Goal: Task Accomplishment & Management: Manage account settings

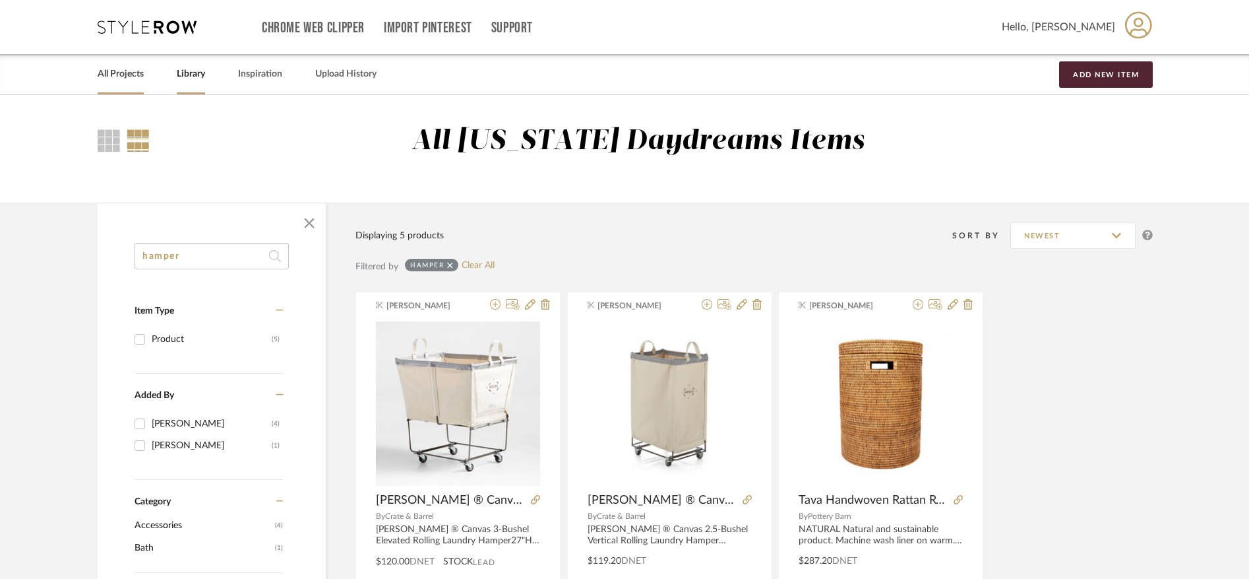
click at [120, 74] on link "All Projects" at bounding box center [121, 74] width 46 height 18
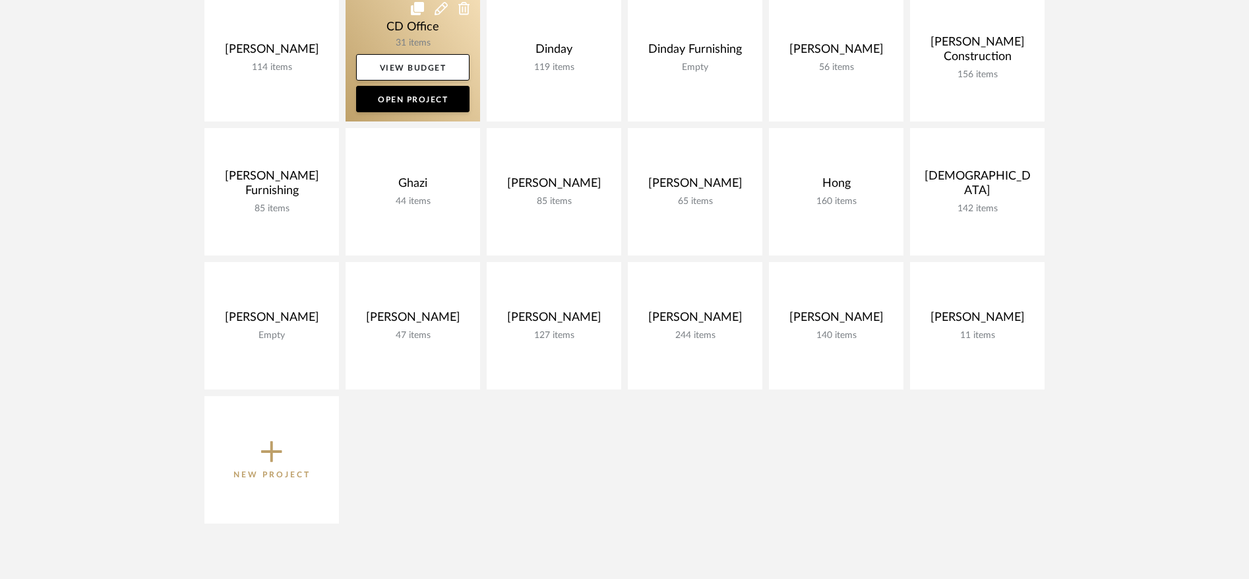
scroll to position [347, 0]
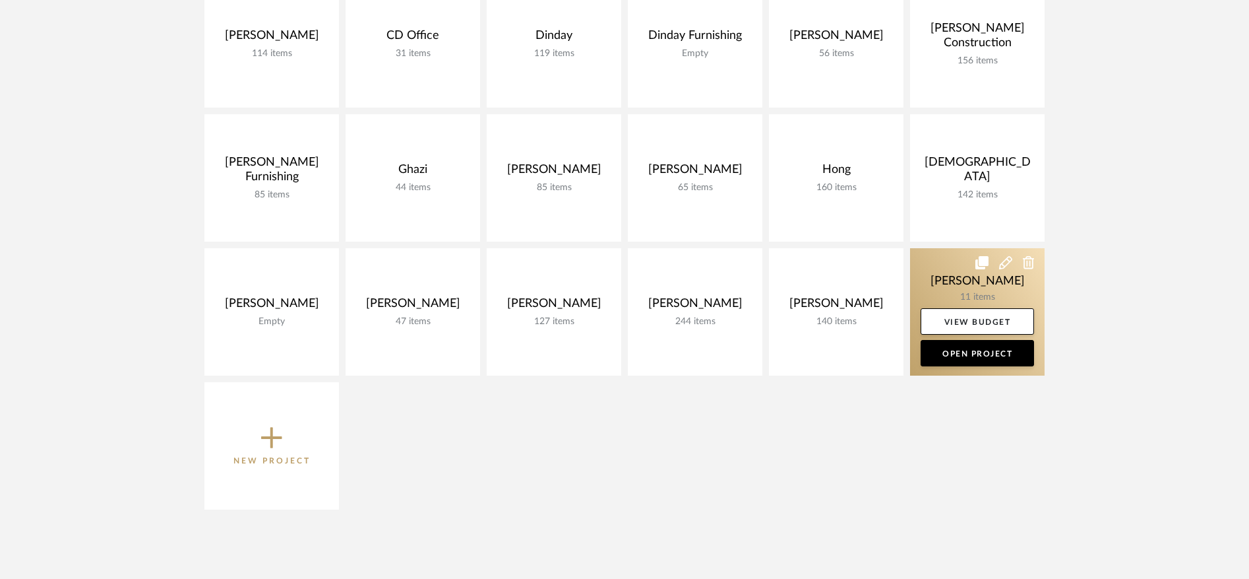
click at [926, 278] on link at bounding box center [977, 311] width 135 height 127
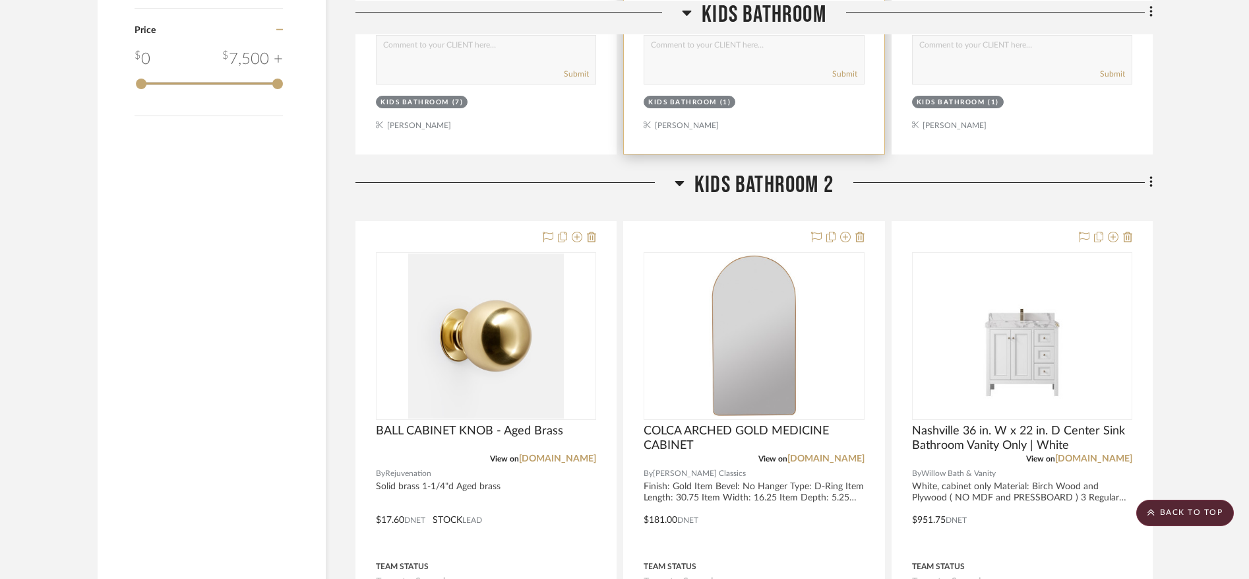
scroll to position [1395, 0]
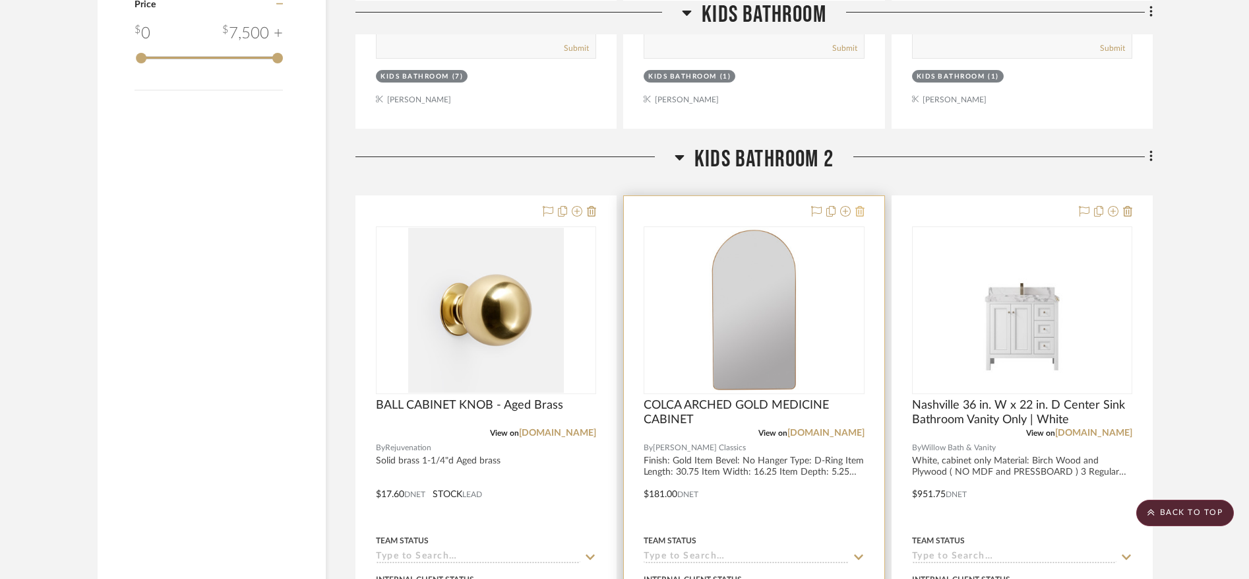
click at [861, 213] on icon at bounding box center [860, 211] width 9 height 11
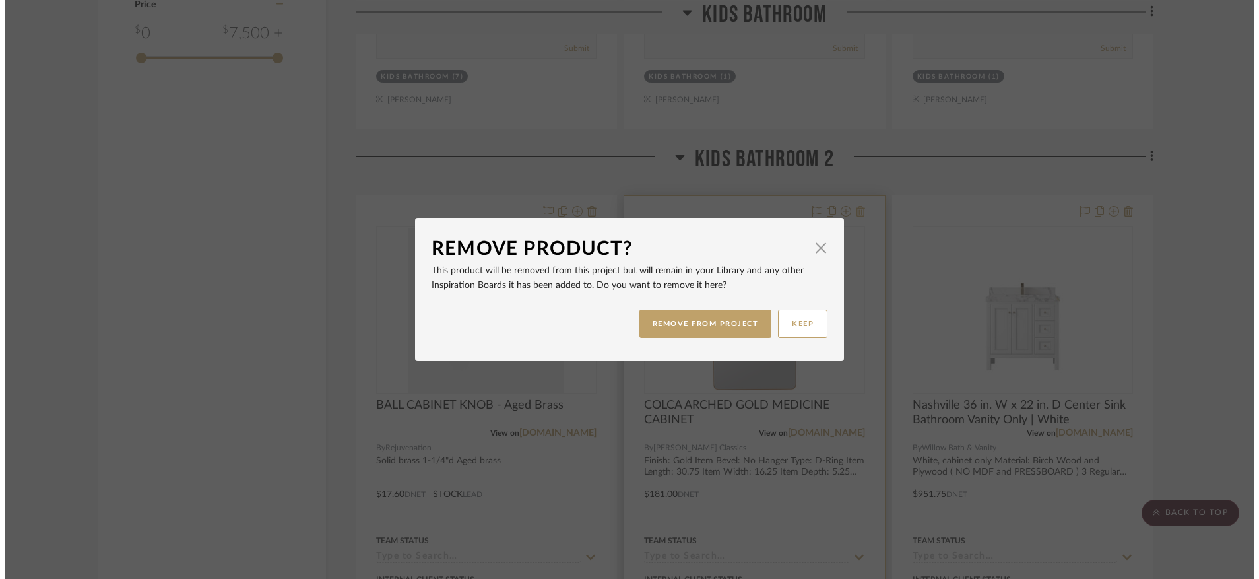
scroll to position [0, 0]
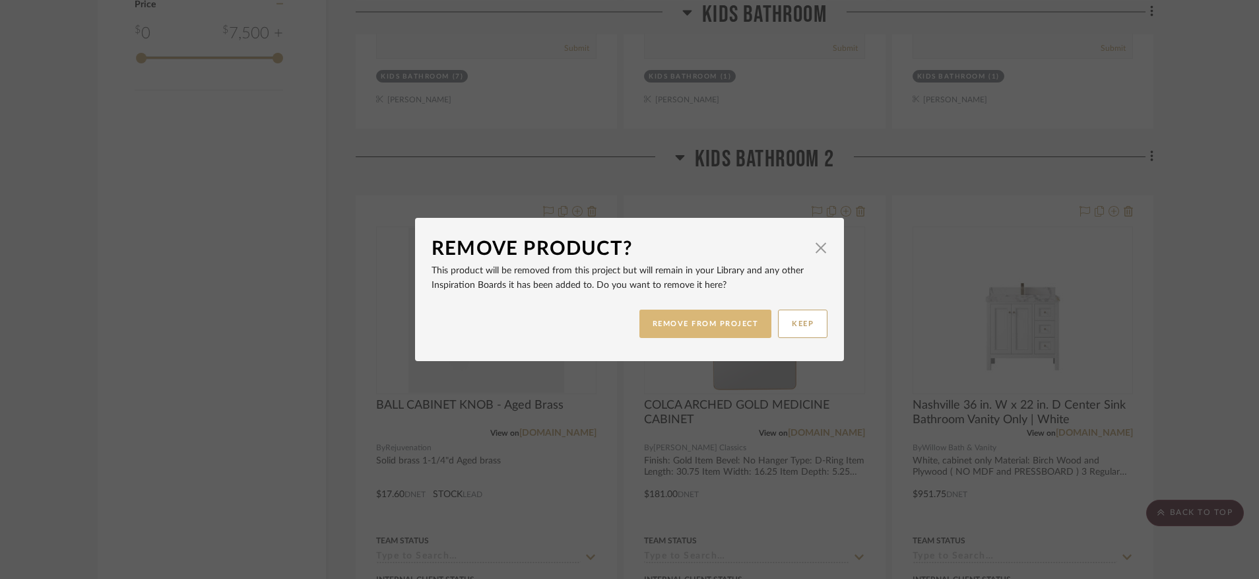
click at [724, 322] on button "REMOVE FROM PROJECT" at bounding box center [705, 323] width 133 height 28
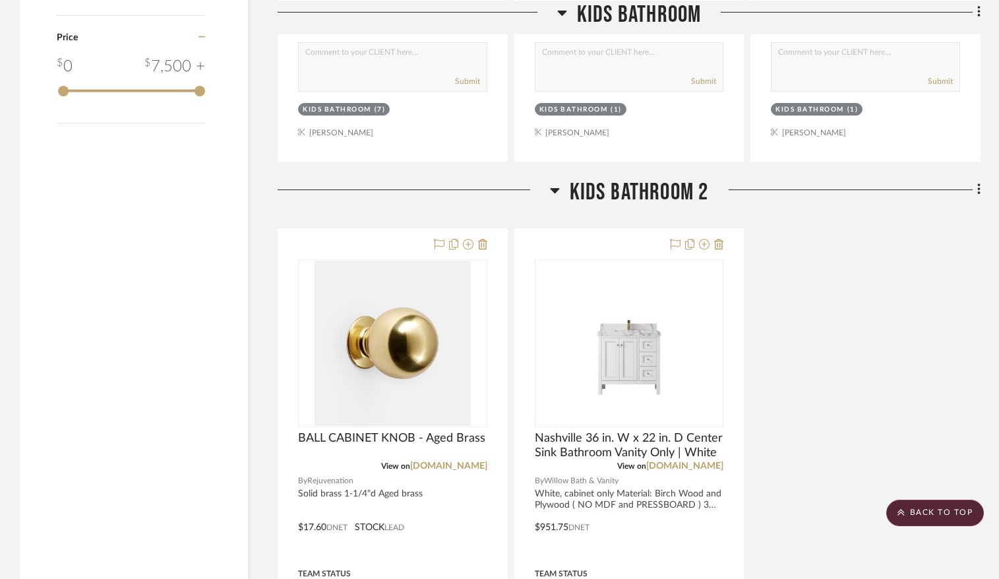
scroll to position [1196, 0]
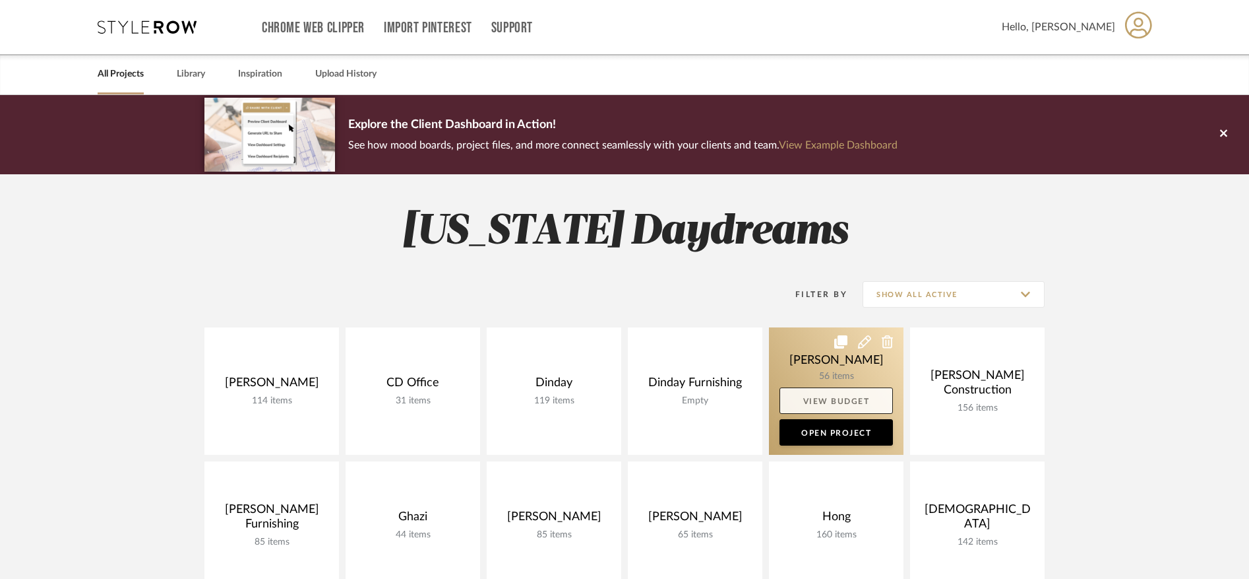
click at [840, 391] on link "View Budget" at bounding box center [836, 400] width 113 height 26
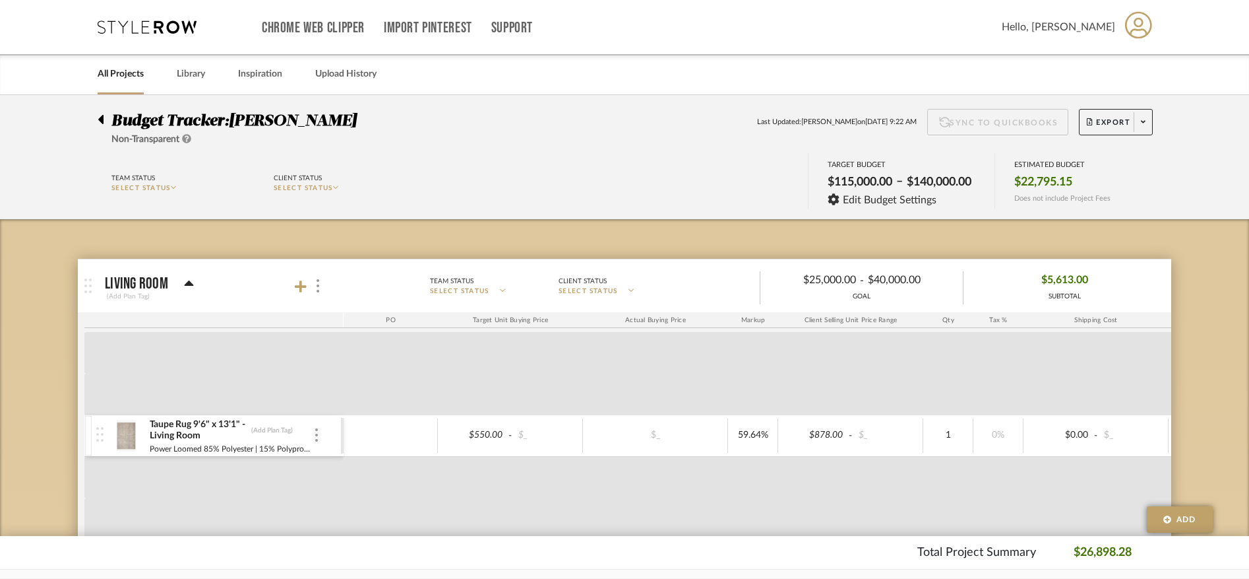
click at [101, 121] on icon at bounding box center [100, 119] width 5 height 9
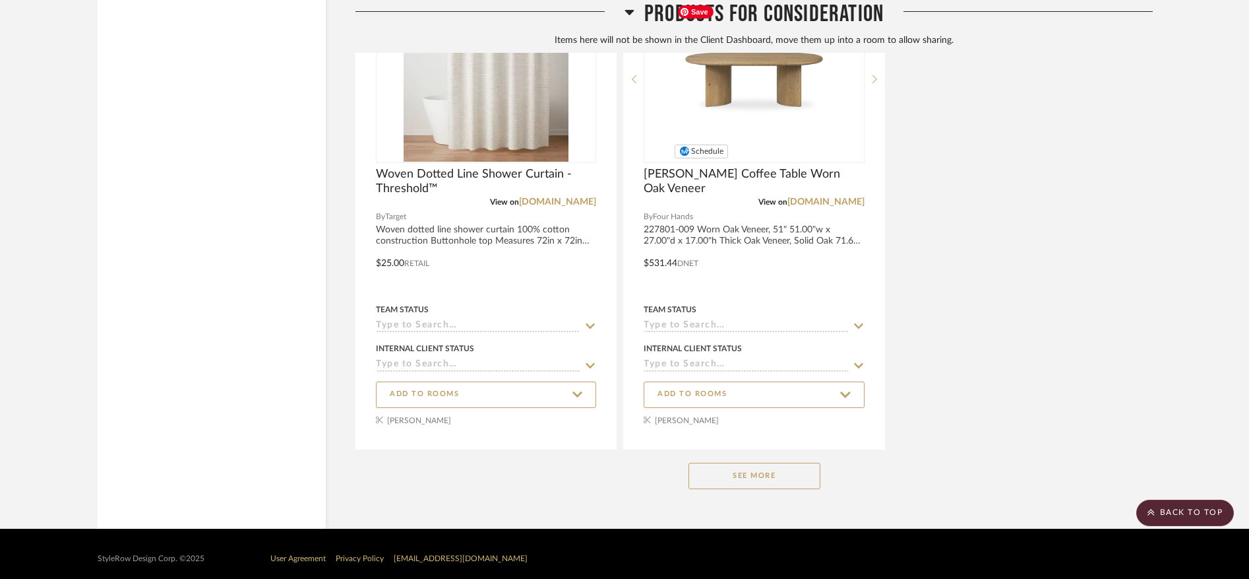
scroll to position [7413, 0]
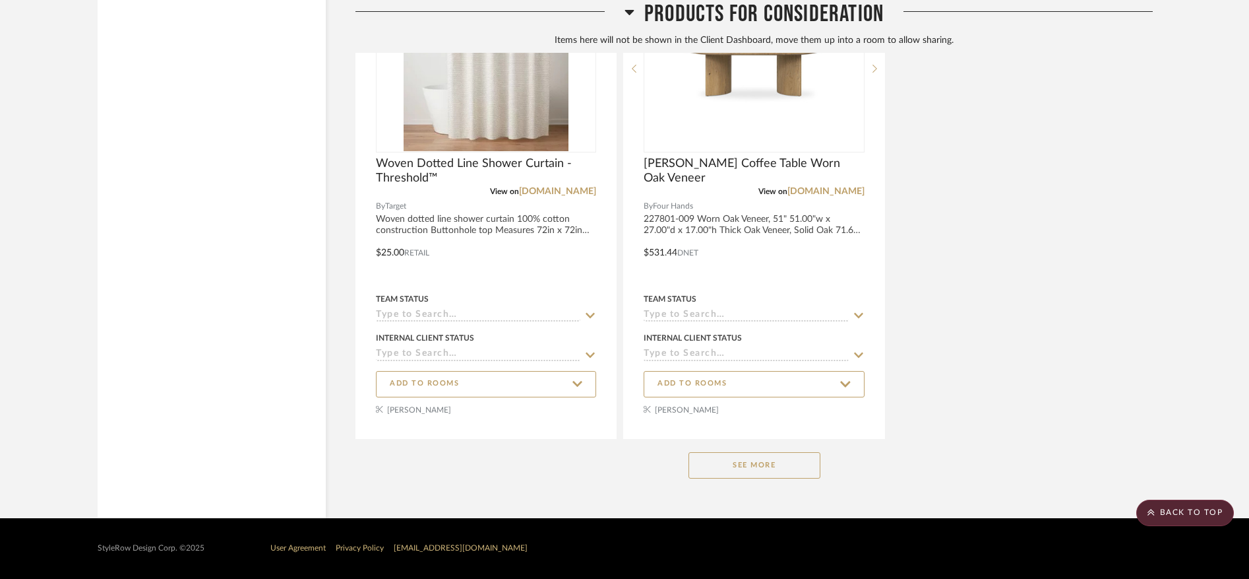
click at [752, 469] on button "See More" at bounding box center [755, 465] width 132 height 26
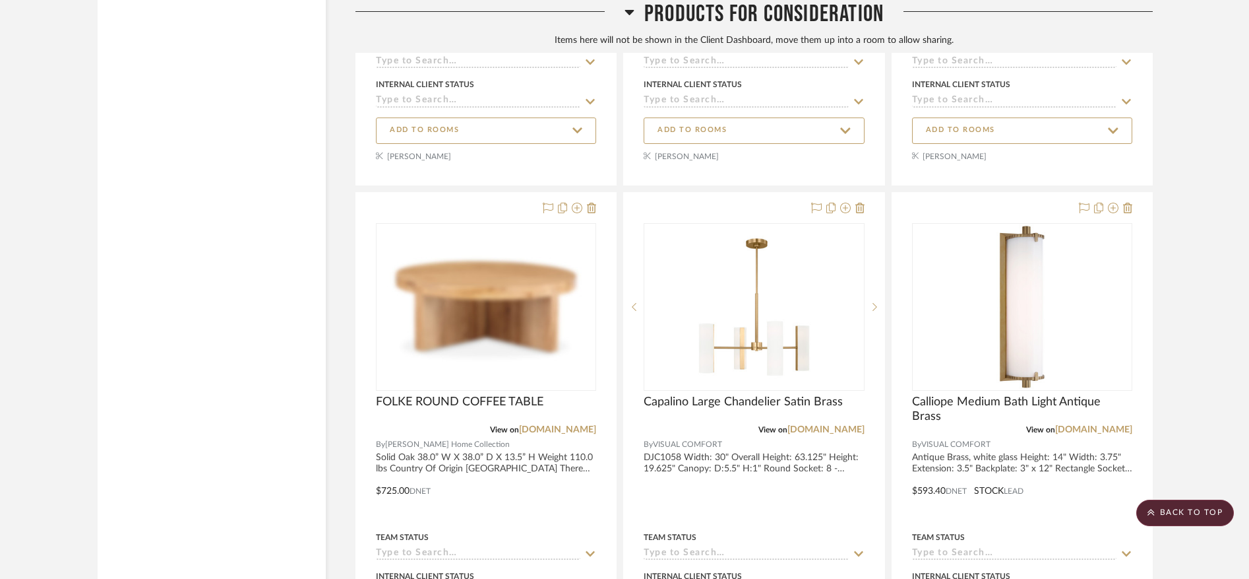
scroll to position [6679, 0]
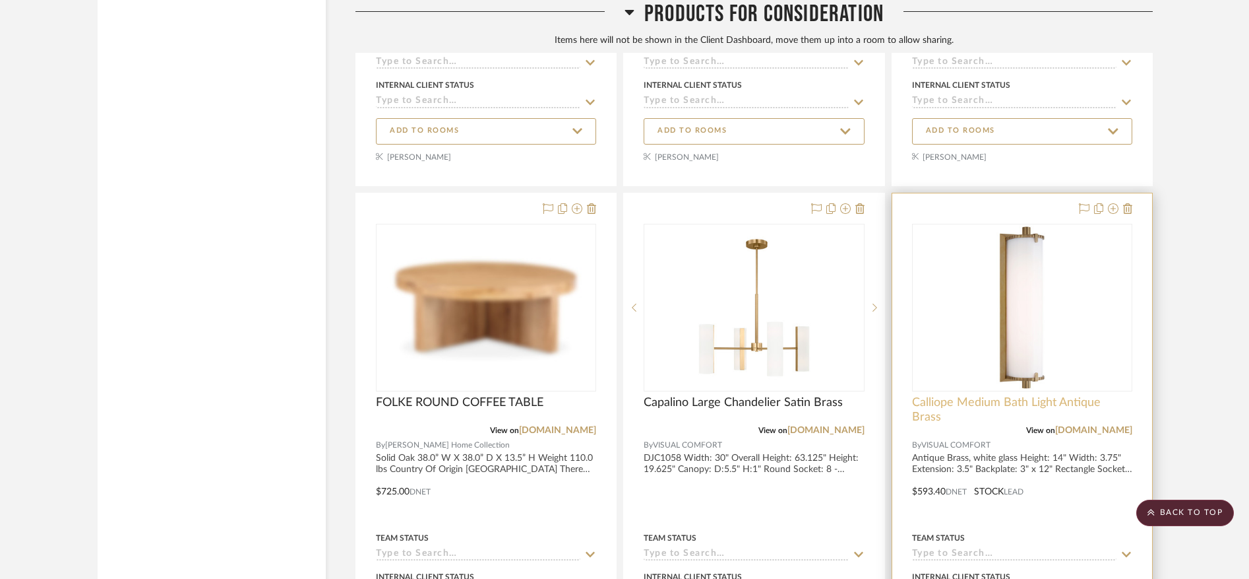
click at [1090, 400] on span "Calliope Medium Bath Light Antique Brass" at bounding box center [1022, 409] width 220 height 29
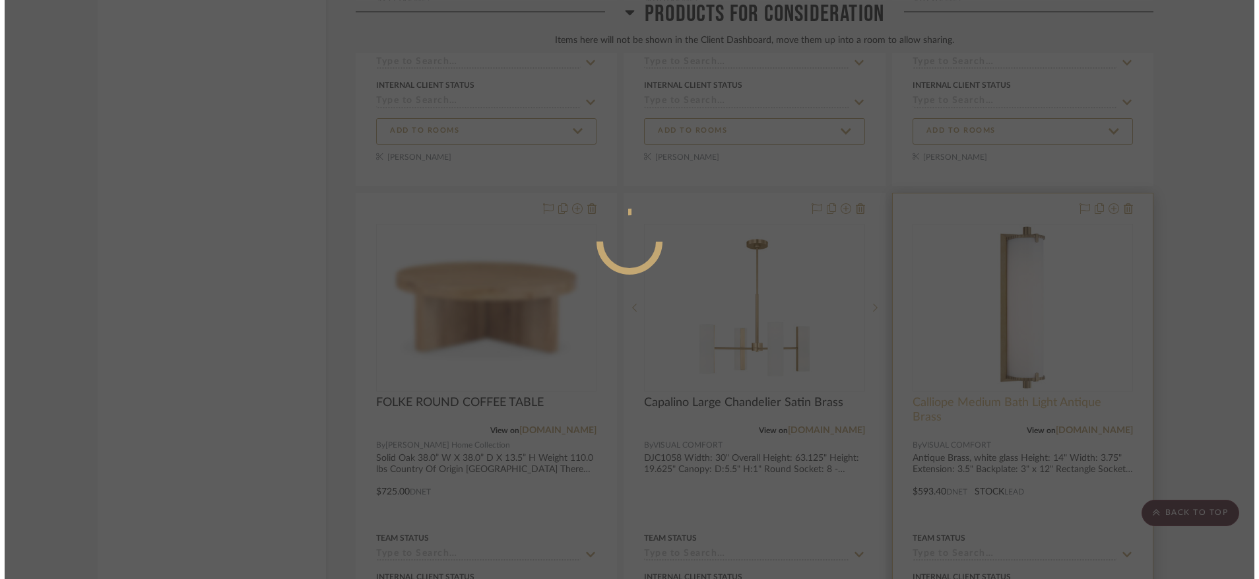
scroll to position [0, 0]
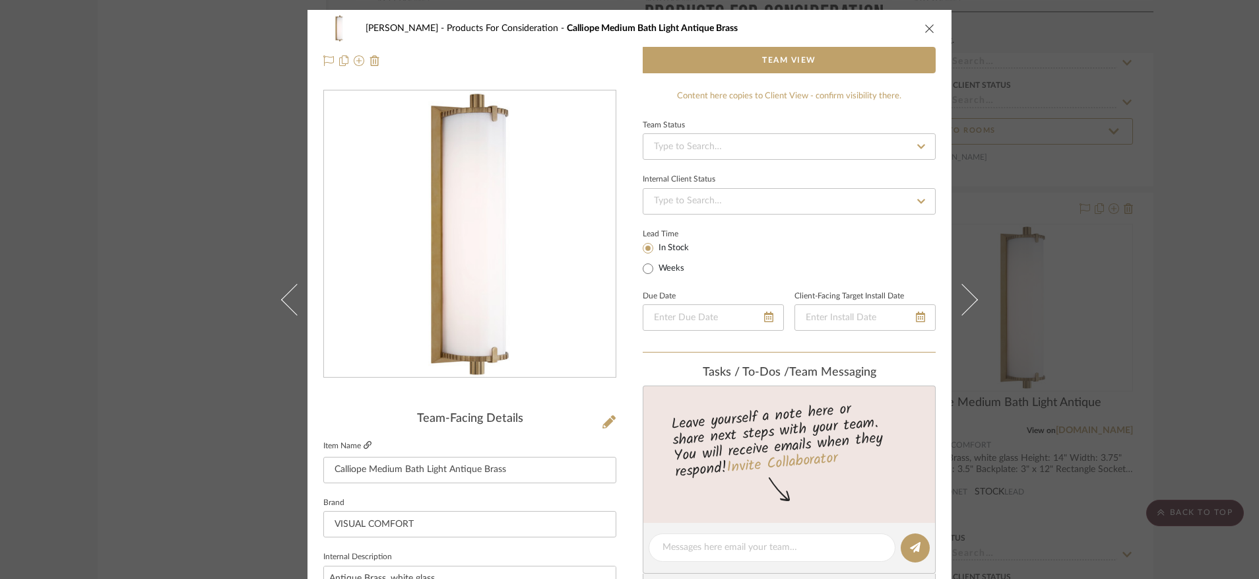
click at [363, 443] on icon at bounding box center [367, 445] width 8 height 8
click at [927, 26] on icon "close" at bounding box center [929, 28] width 11 height 11
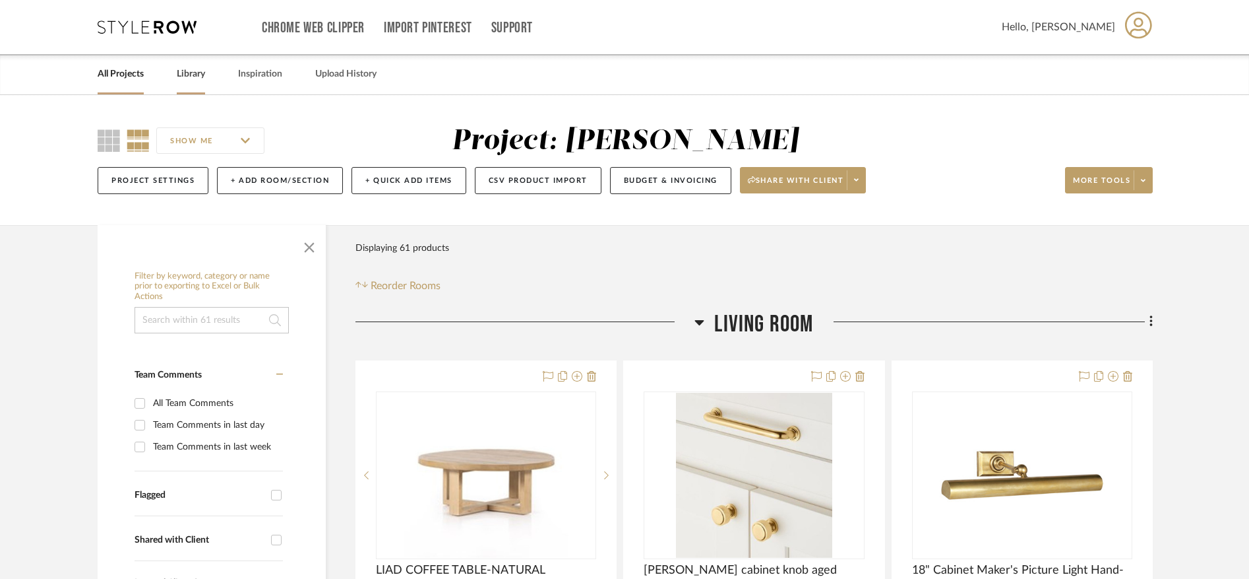
click at [204, 74] on link "Library" at bounding box center [191, 74] width 28 height 18
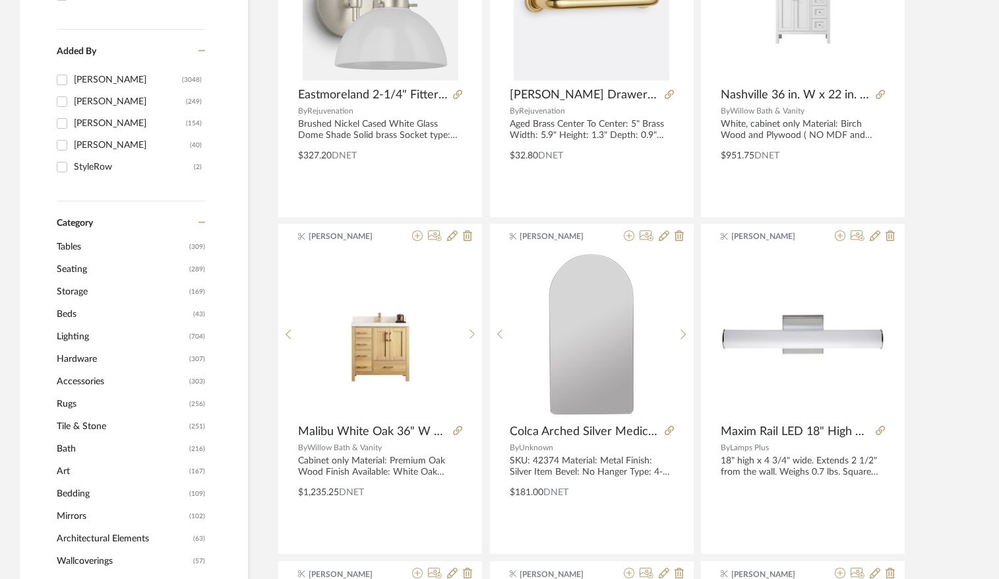
scroll to position [428, 0]
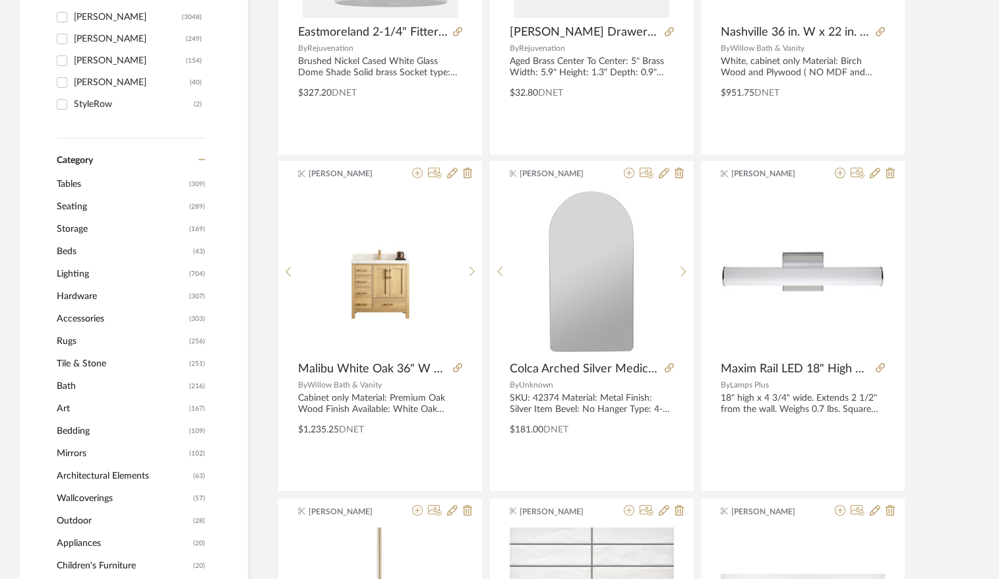
click at [61, 456] on span "Mirrors" at bounding box center [121, 453] width 129 height 22
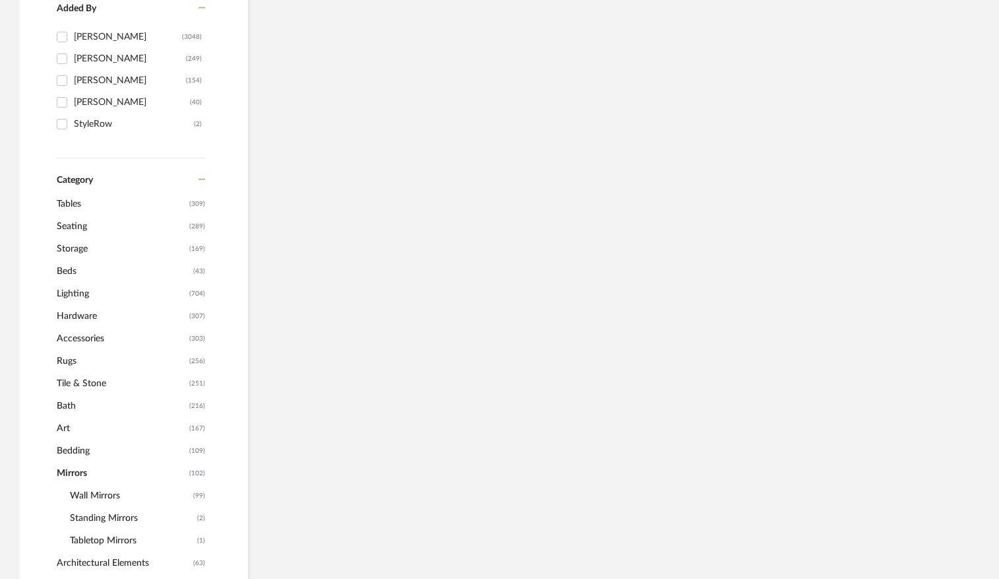
scroll to position [448, 0]
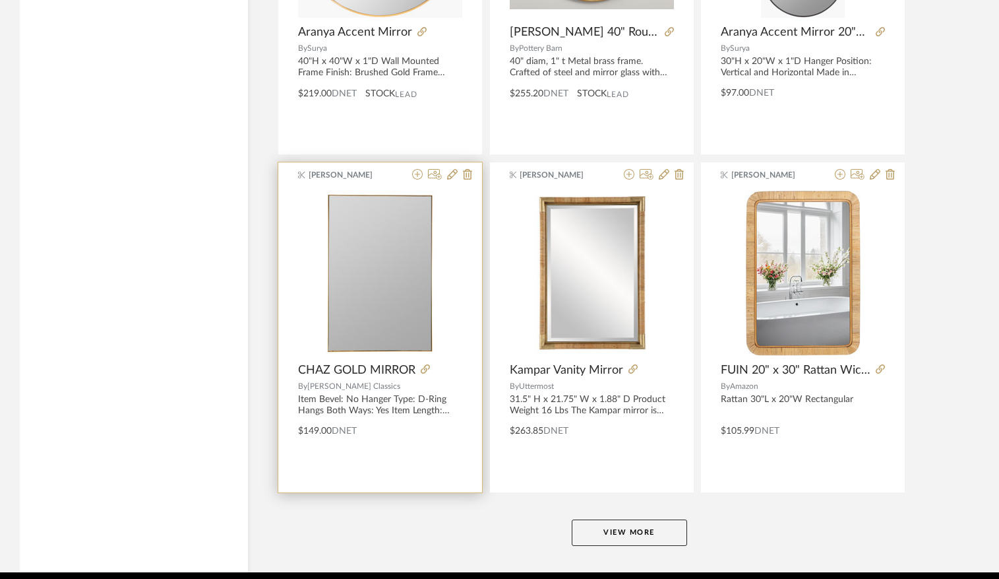
scroll to position [3861, 0]
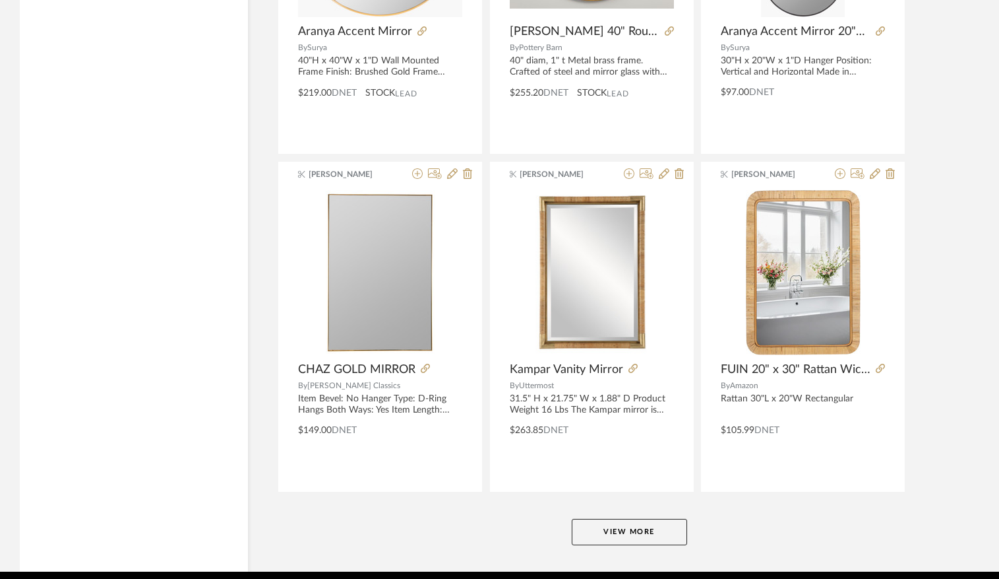
click at [625, 526] on button "View More" at bounding box center [629, 531] width 115 height 26
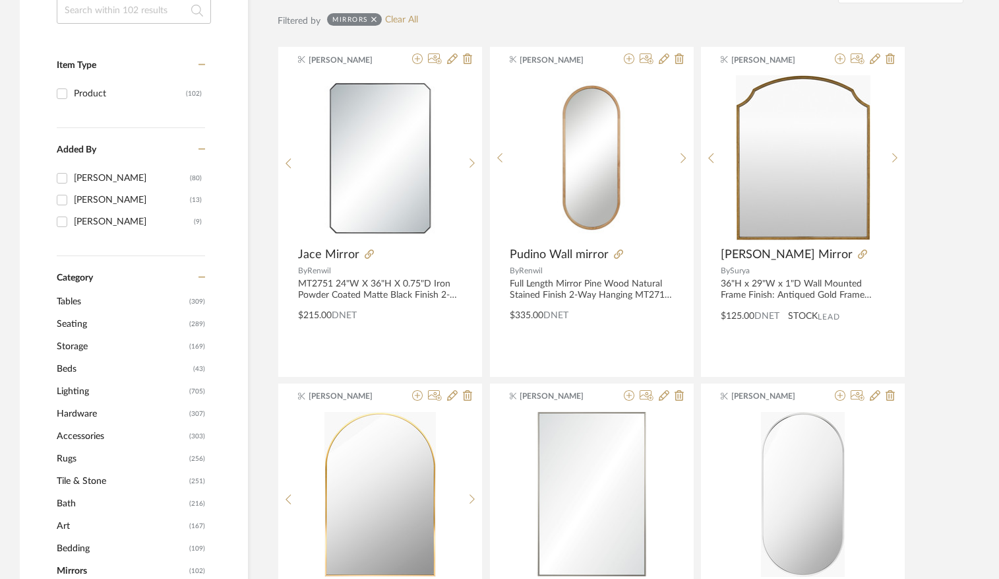
scroll to position [296, 0]
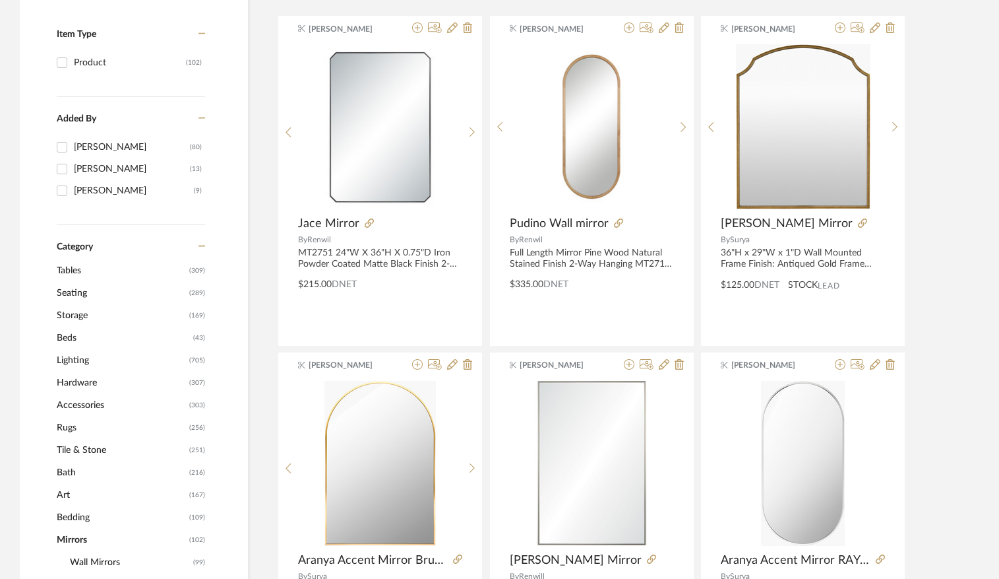
click at [68, 472] on span "Bath" at bounding box center [121, 472] width 129 height 22
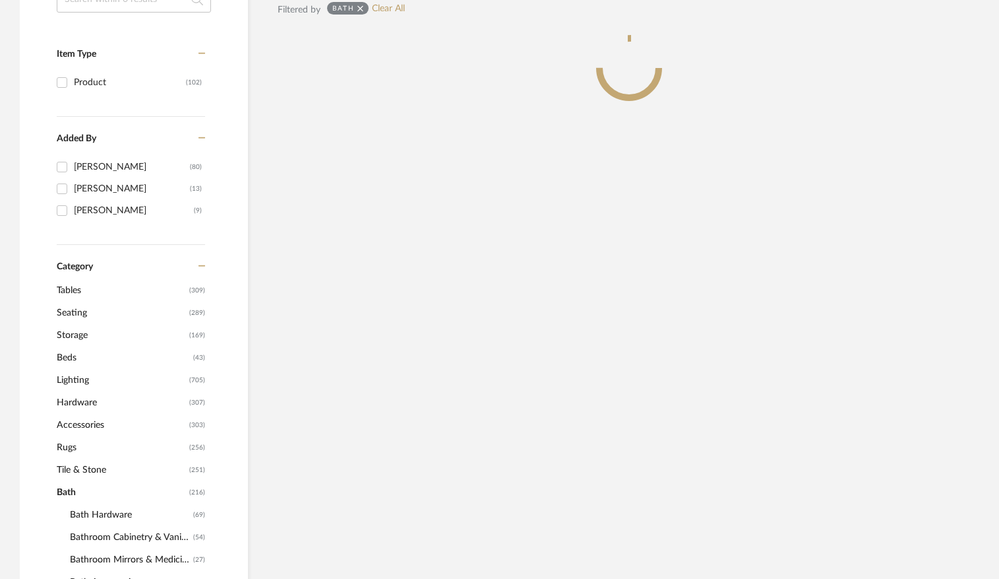
scroll to position [316, 0]
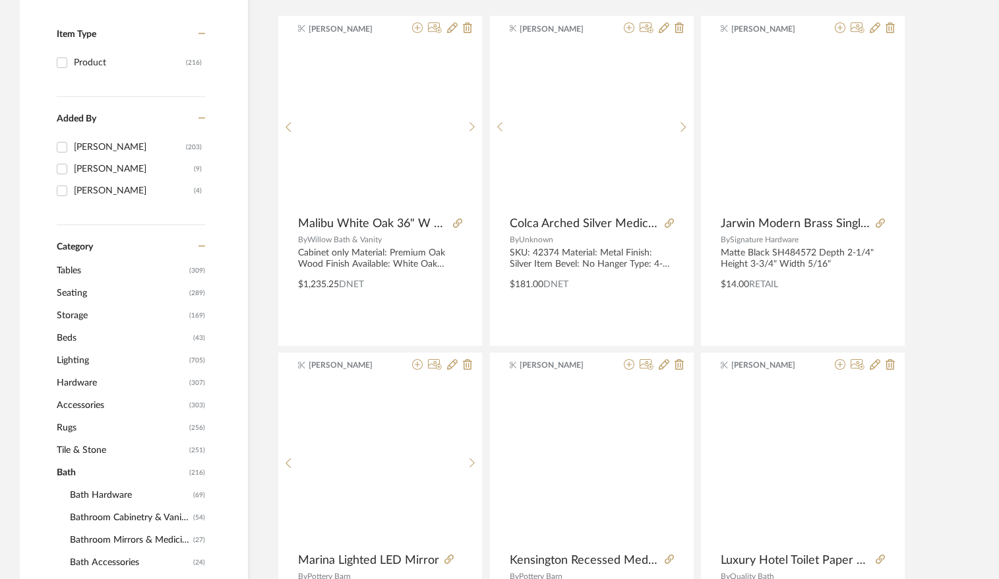
click at [130, 540] on span "Bathroom Mirrors & Medicine Cabinets" at bounding box center [130, 539] width 120 height 22
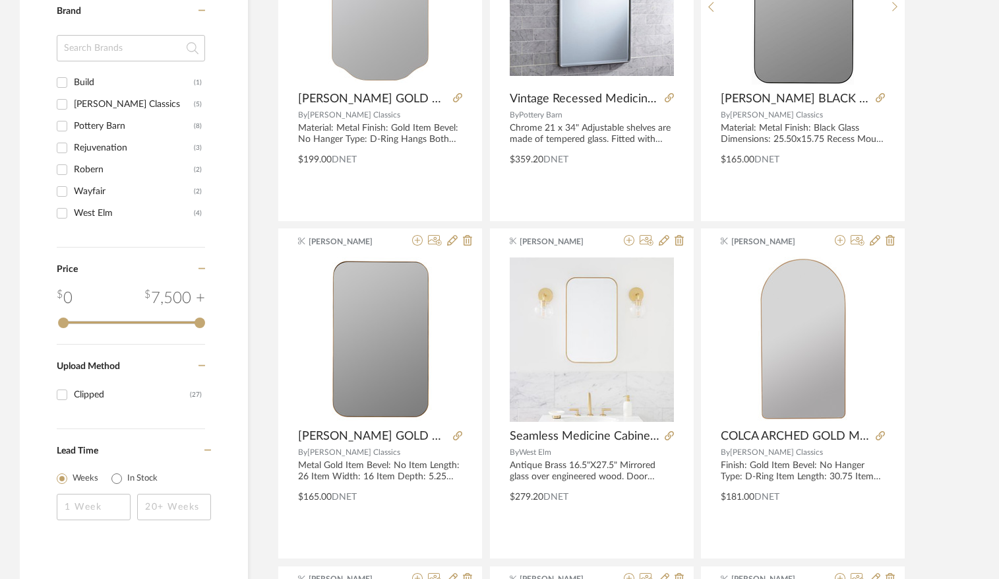
scroll to position [1466, 0]
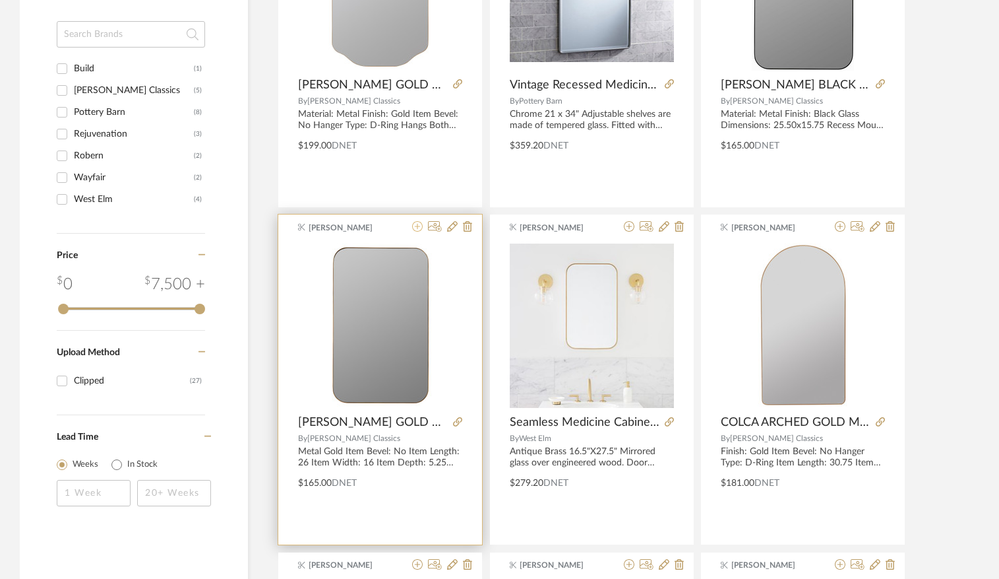
click at [416, 228] on icon at bounding box center [417, 226] width 11 height 11
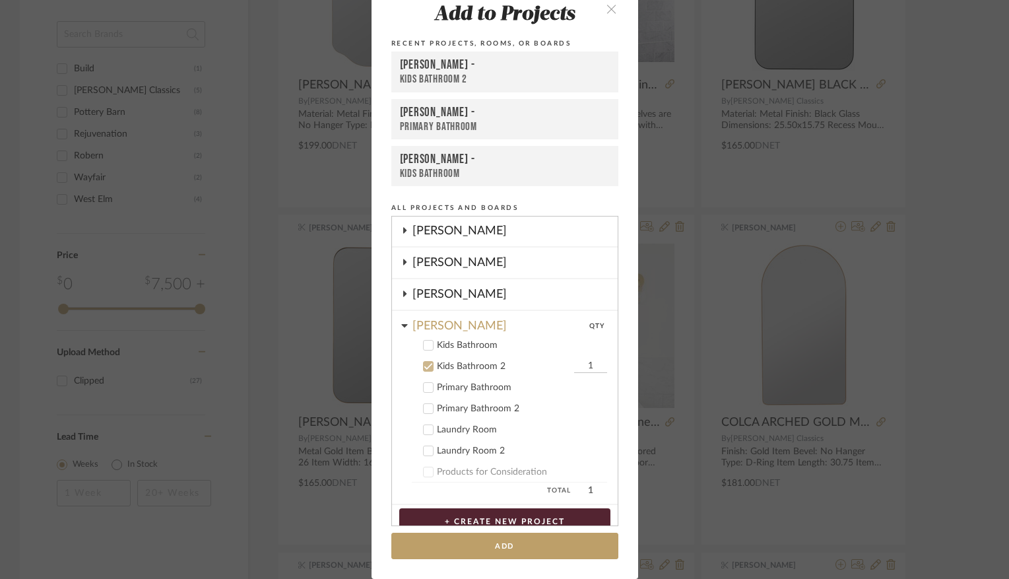
scroll to position [503, 0]
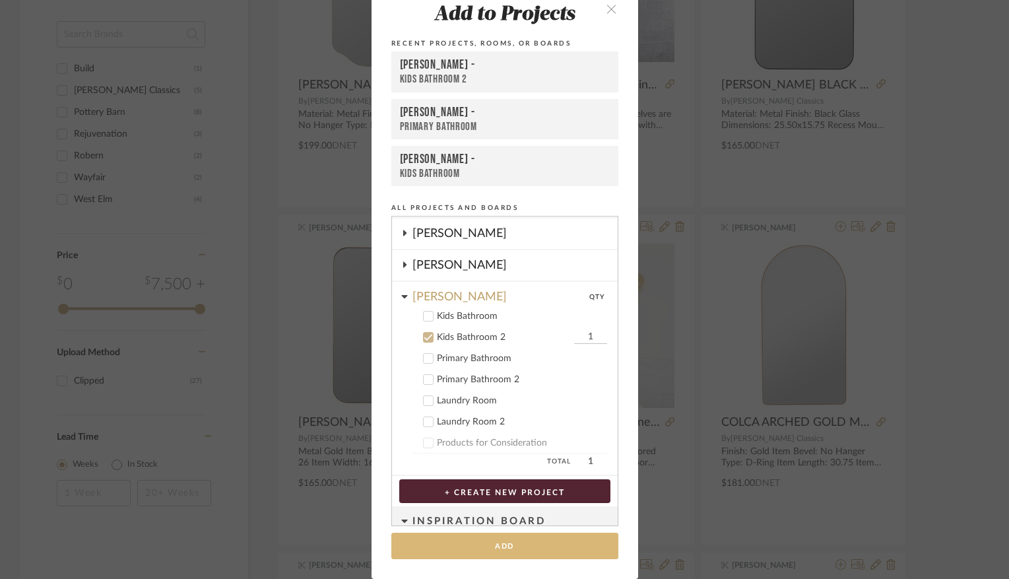
click at [469, 550] on button "Add" at bounding box center [504, 545] width 227 height 27
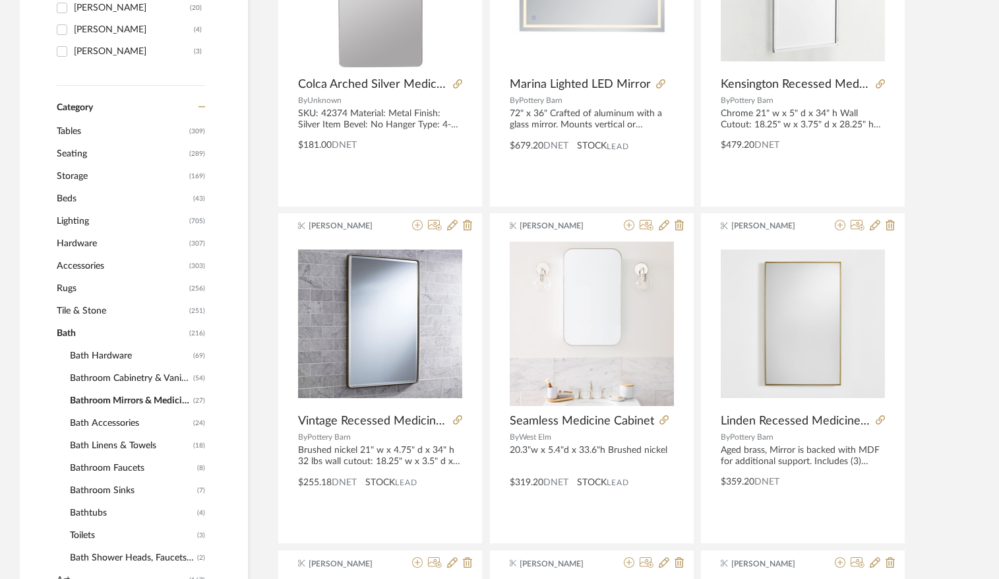
scroll to position [437, 0]
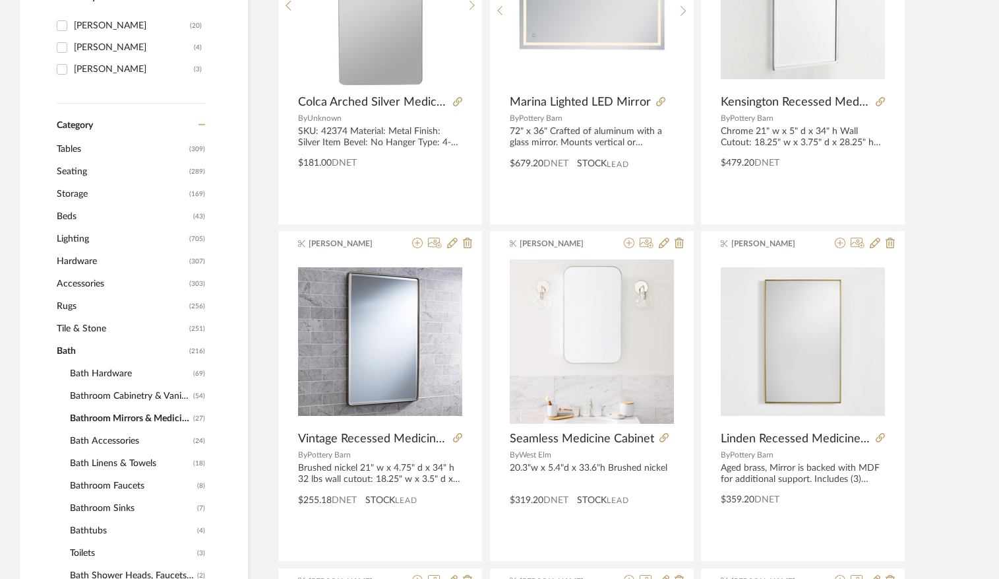
click at [73, 261] on span "Hardware" at bounding box center [121, 261] width 129 height 22
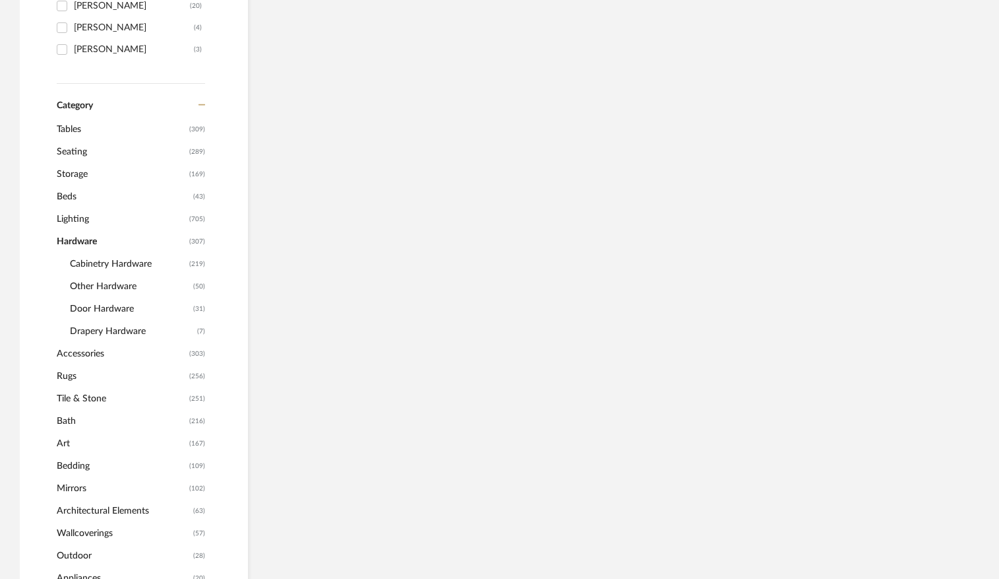
scroll to position [418, 0]
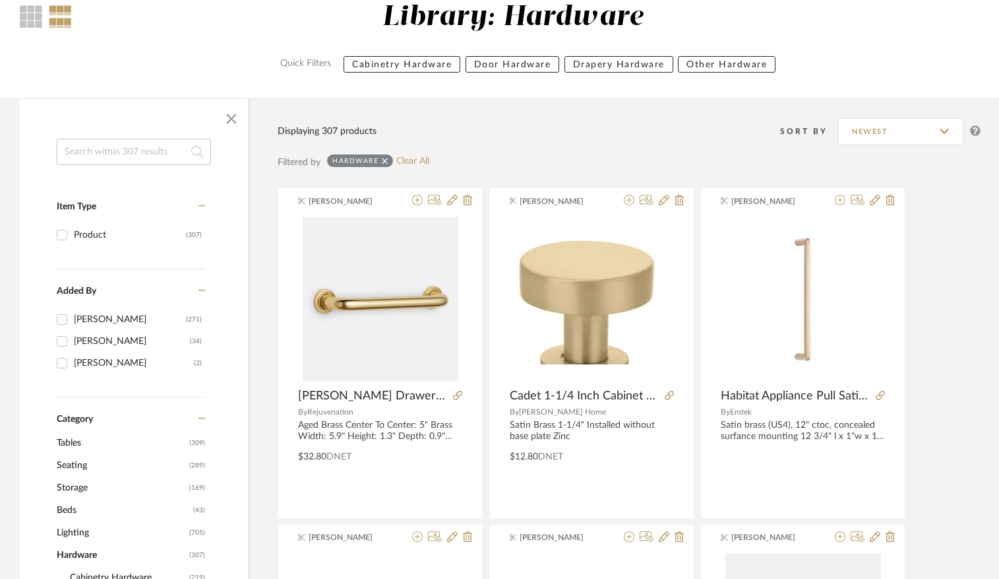
scroll to position [80, 0]
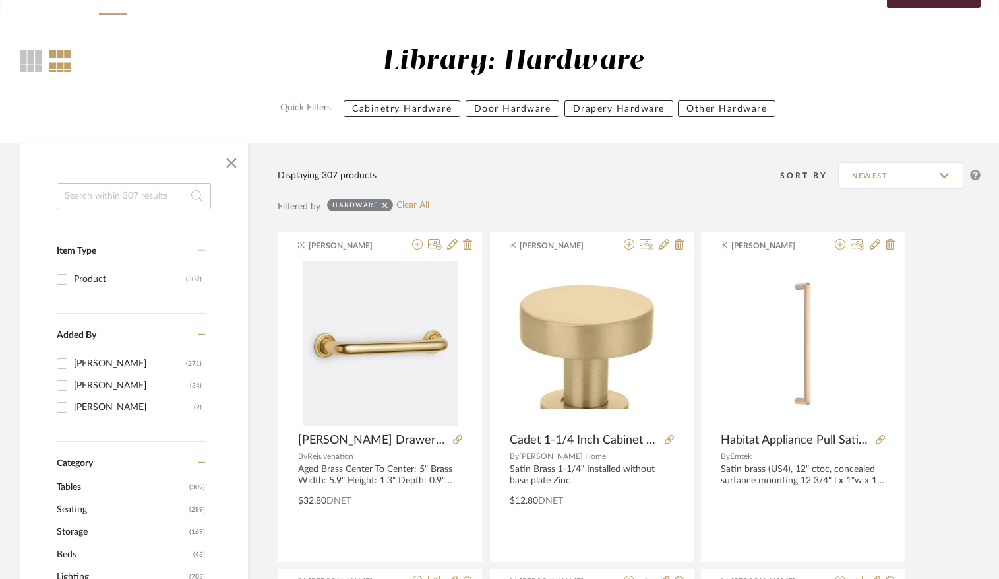
click at [127, 205] on input at bounding box center [134, 196] width 154 height 26
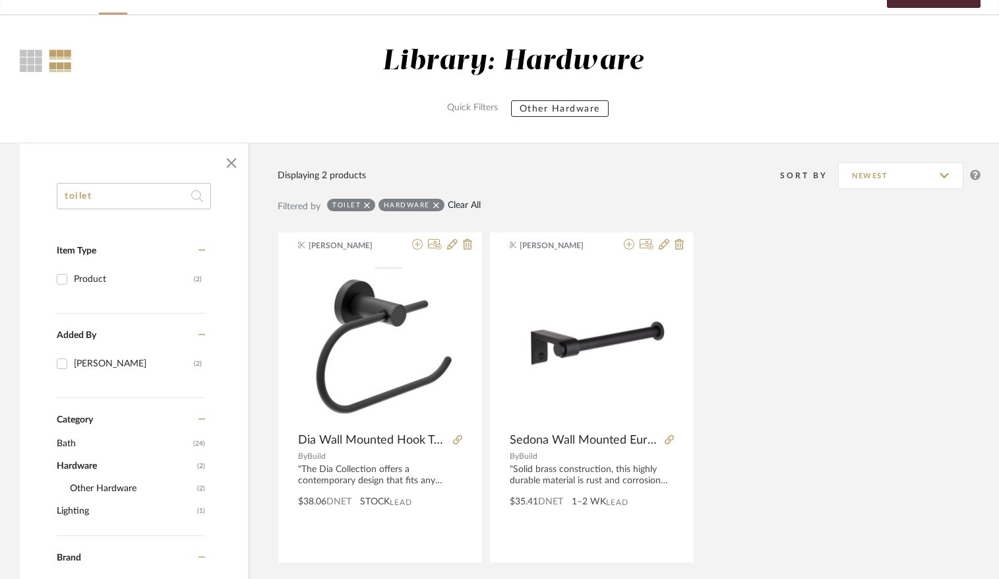
type input "toilet"
click at [459, 201] on link "Clear All" at bounding box center [464, 205] width 33 height 11
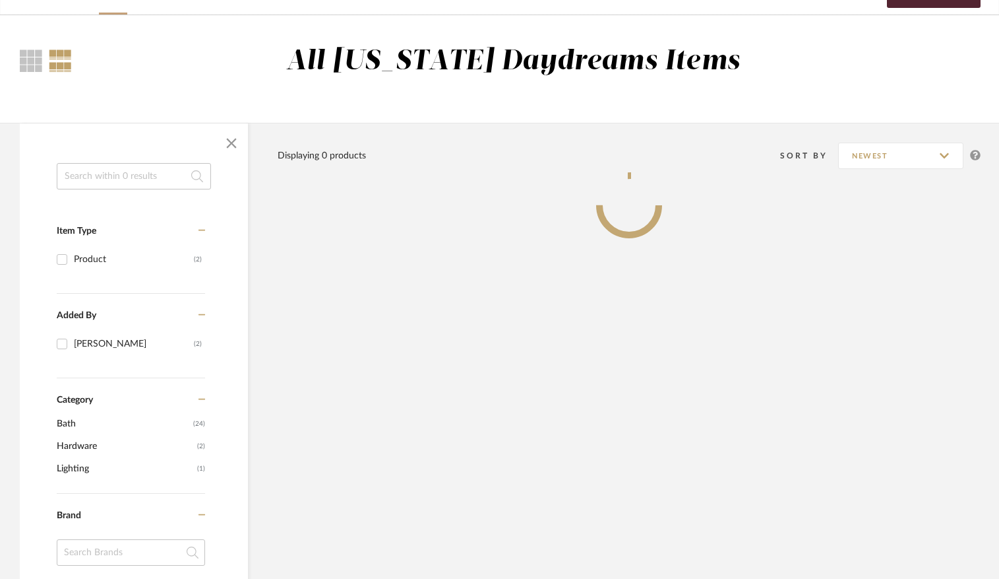
click at [154, 173] on input at bounding box center [134, 176] width 154 height 26
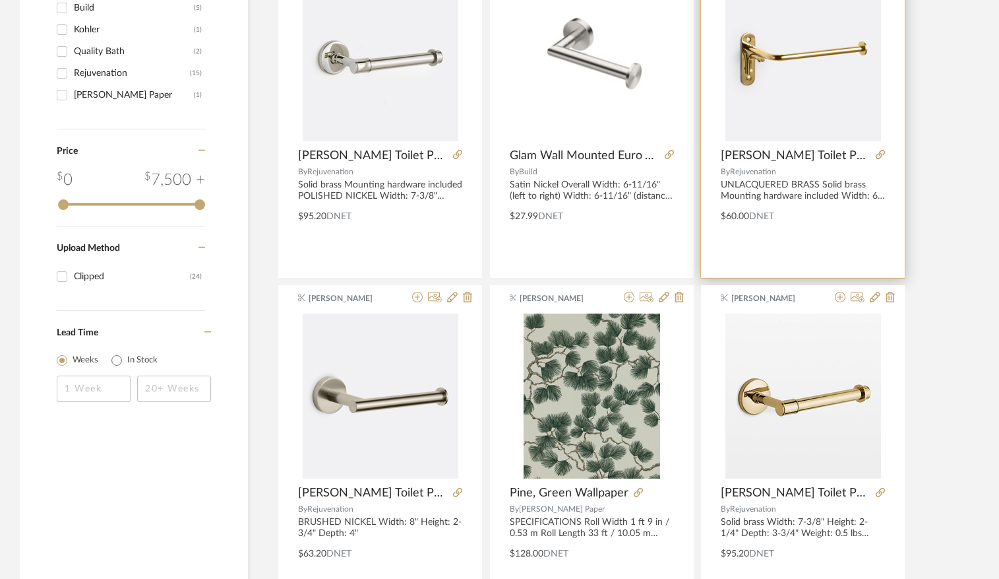
scroll to position [686, 0]
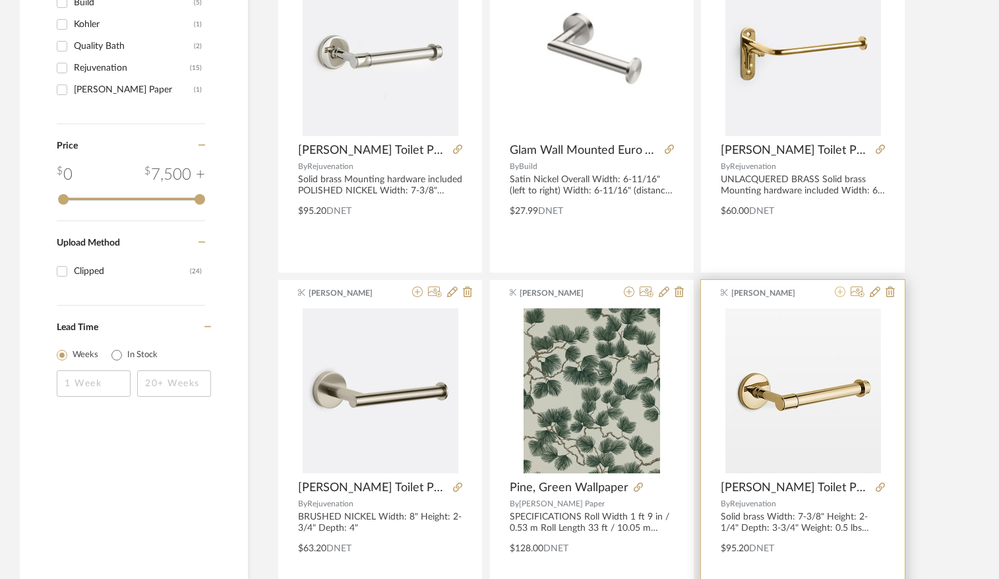
click at [840, 292] on icon at bounding box center [840, 291] width 11 height 11
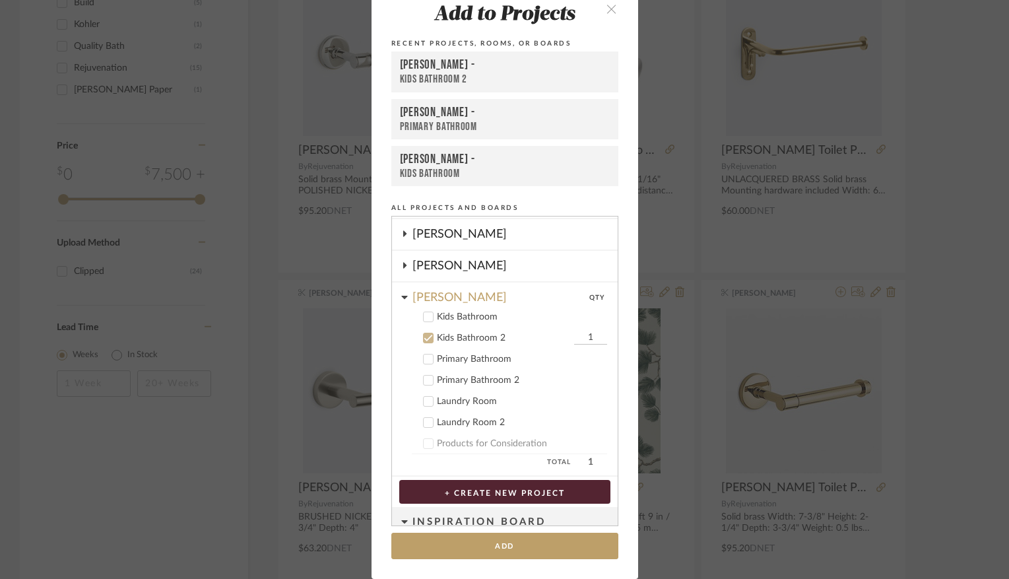
scroll to position [503, 0]
click at [447, 315] on div "Kids Bathroom" at bounding box center [522, 316] width 170 height 11
click at [452, 340] on div "Kids Bathroom 2" at bounding box center [504, 337] width 134 height 11
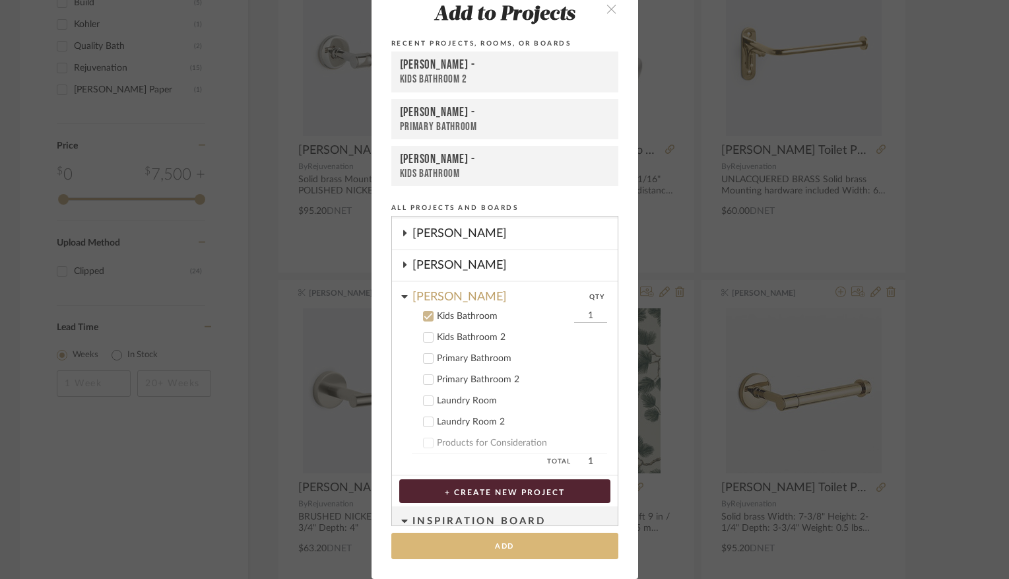
click at [508, 548] on button "Add" at bounding box center [504, 545] width 227 height 27
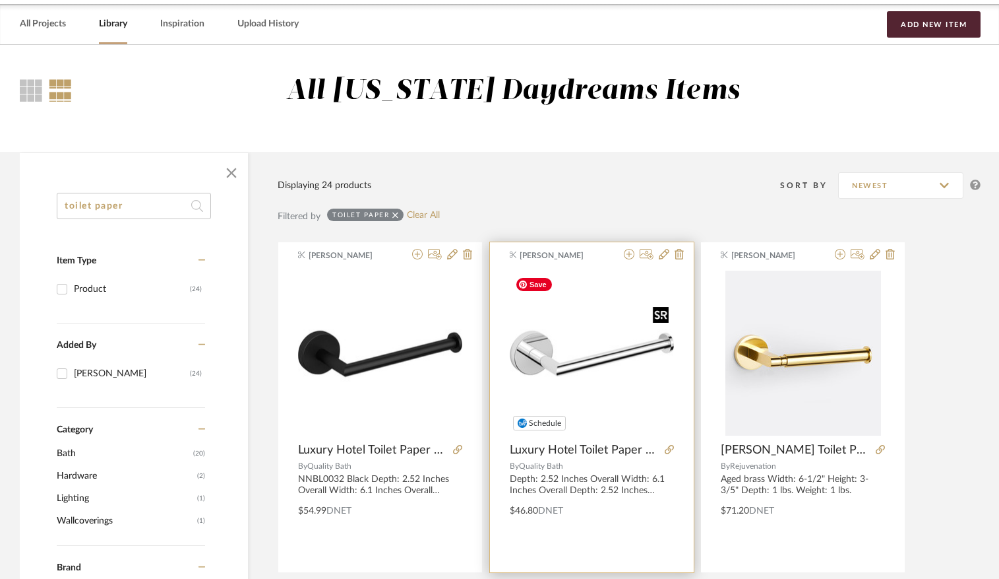
scroll to position [0, 0]
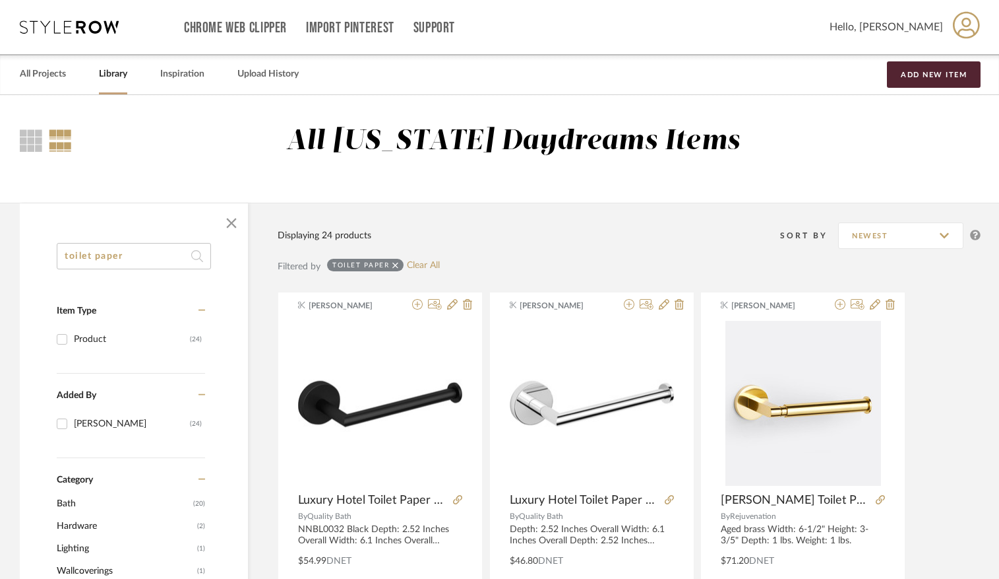
click at [145, 257] on input "toilet paper" at bounding box center [134, 256] width 154 height 26
type input "k"
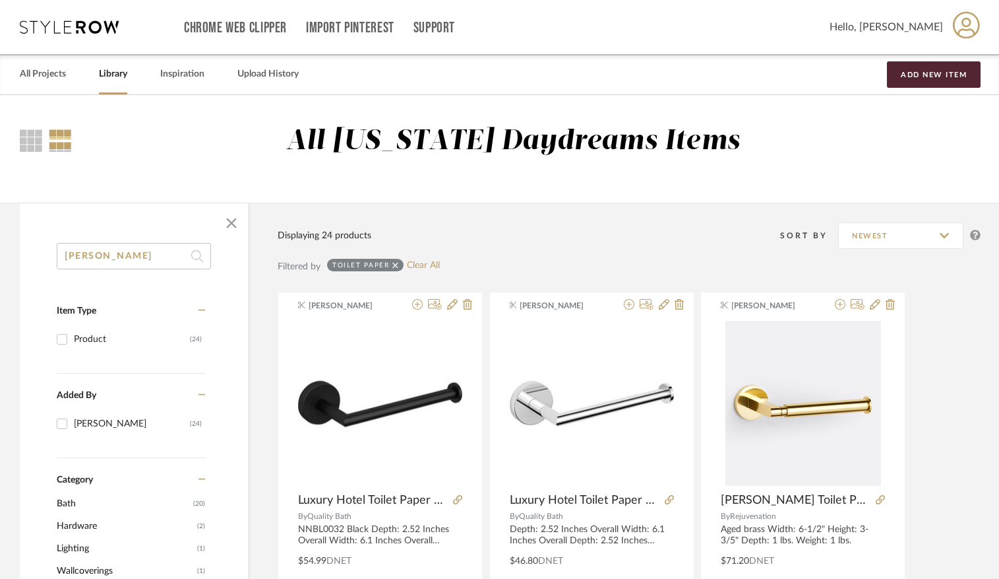
type input "ladd"
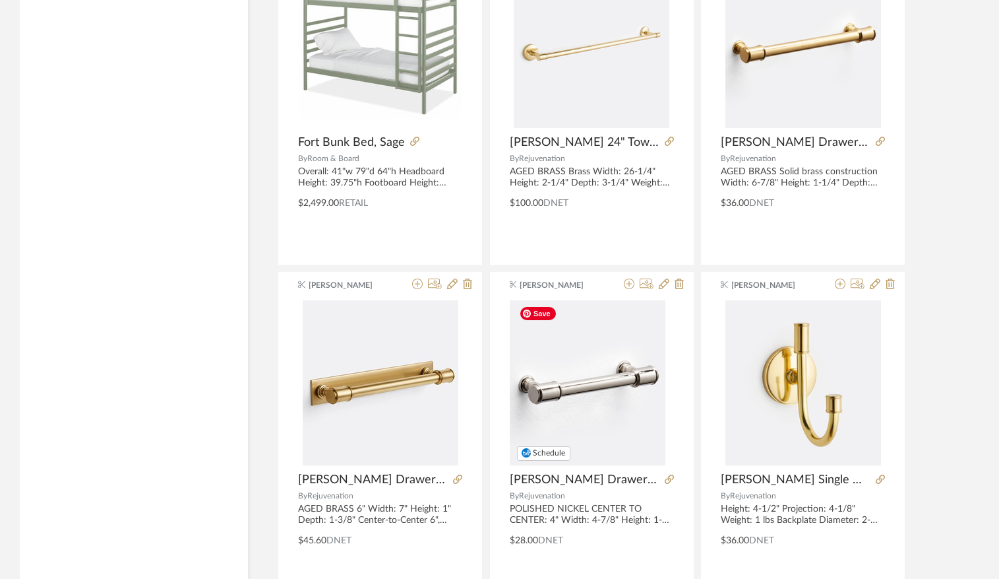
scroll to position [1550, 0]
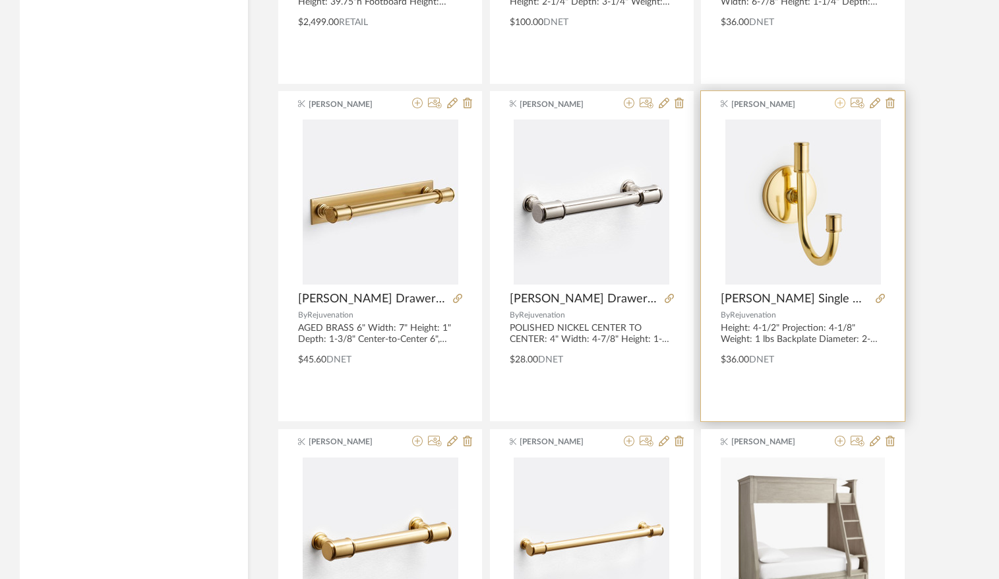
click at [842, 104] on icon at bounding box center [840, 103] width 11 height 11
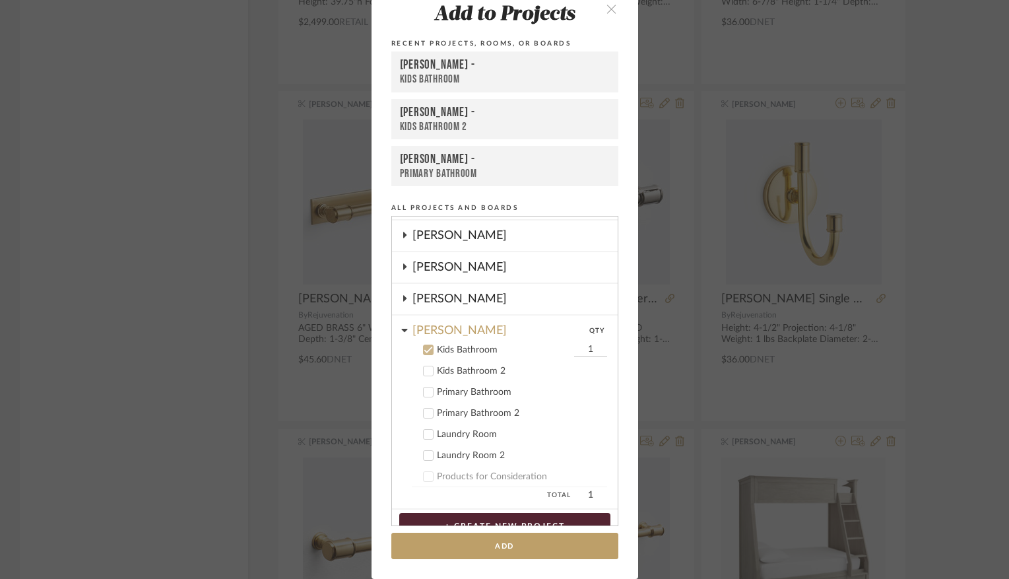
scroll to position [482, 0]
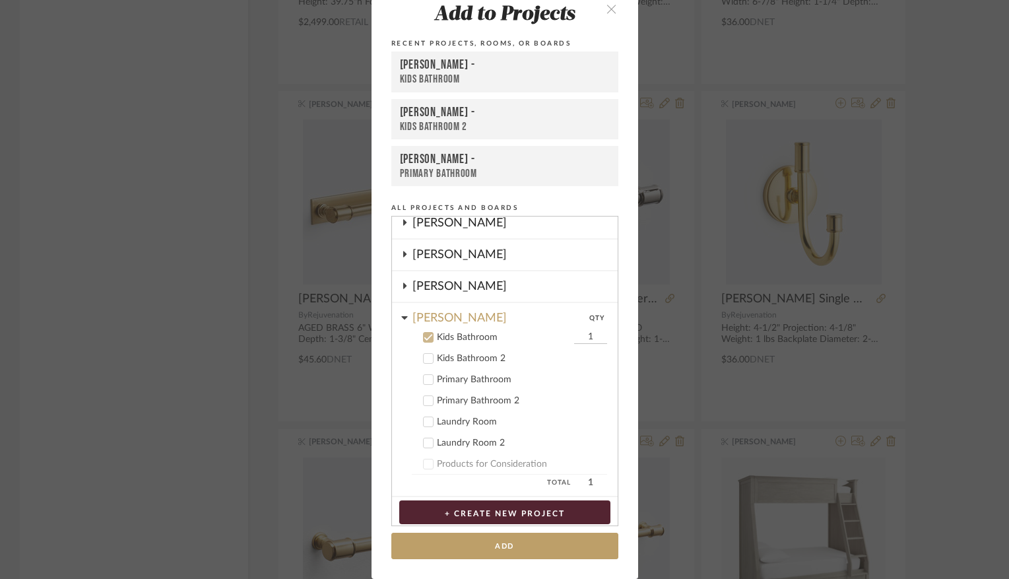
click at [452, 363] on div "Kids Bathroom 2" at bounding box center [522, 358] width 170 height 11
click at [466, 336] on div "Kids Bathroom" at bounding box center [504, 337] width 134 height 11
click at [586, 356] on input "1" at bounding box center [590, 358] width 33 height 13
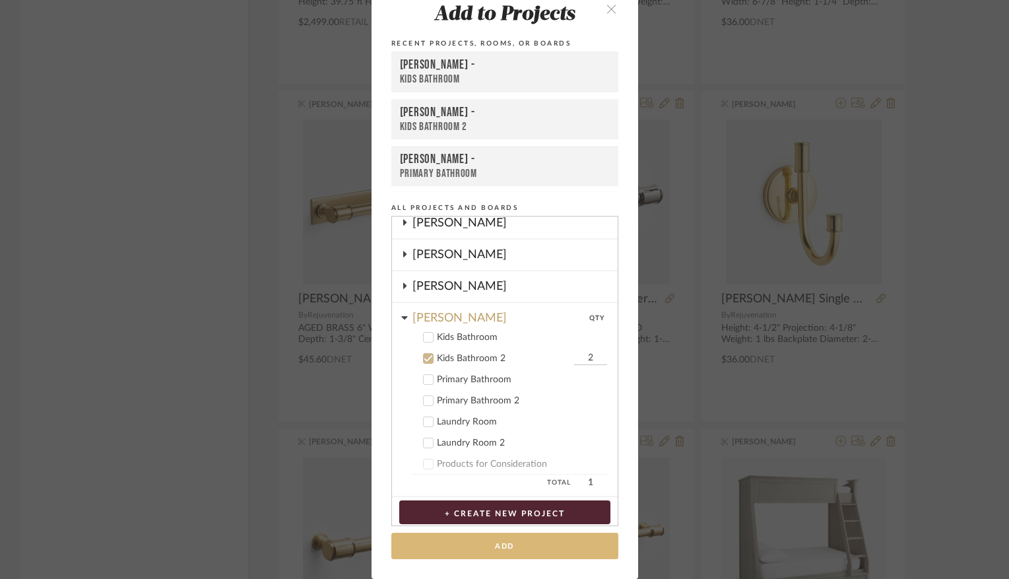
type input "2"
click at [506, 549] on button "Add" at bounding box center [504, 545] width 227 height 27
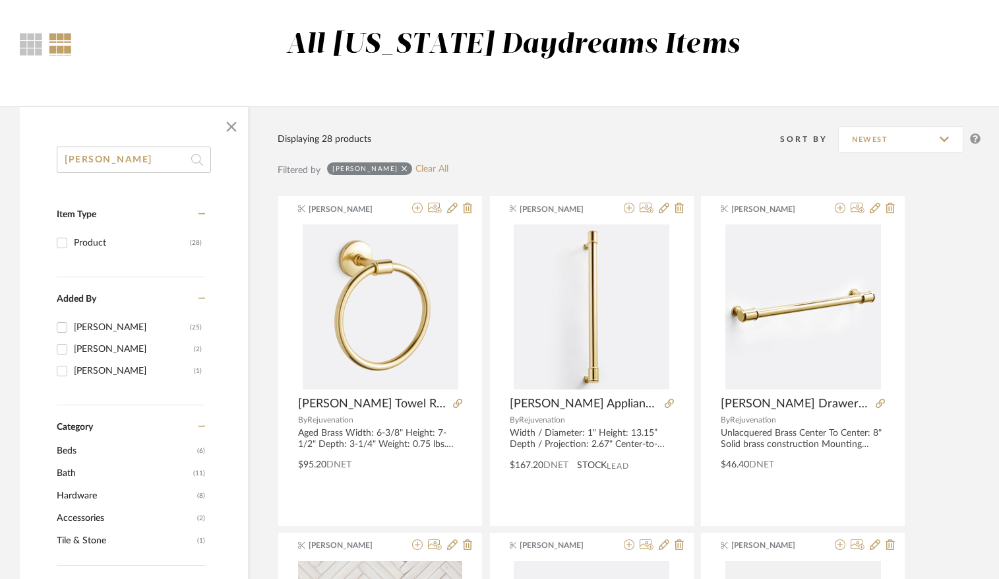
scroll to position [82, 0]
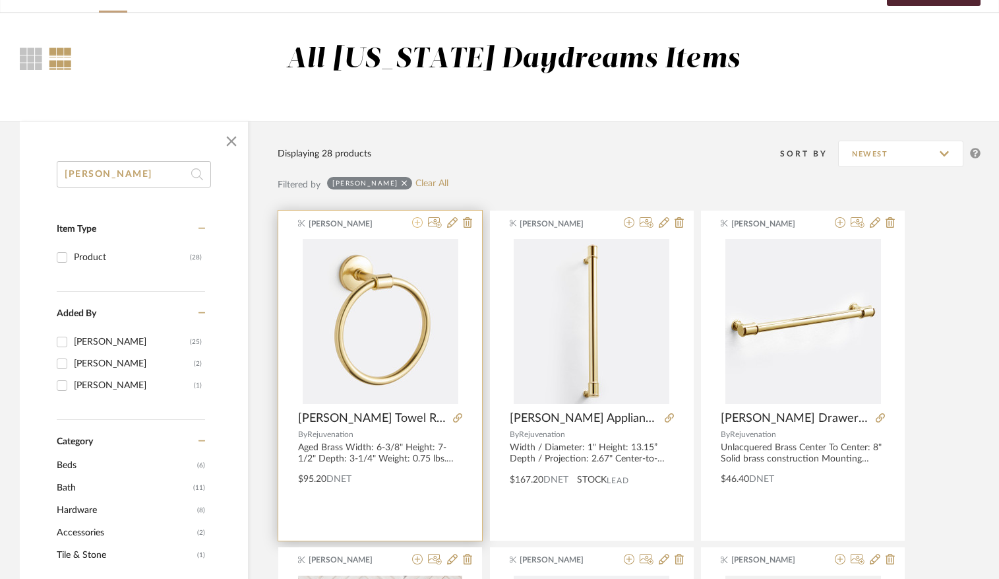
click at [415, 225] on icon at bounding box center [417, 222] width 11 height 11
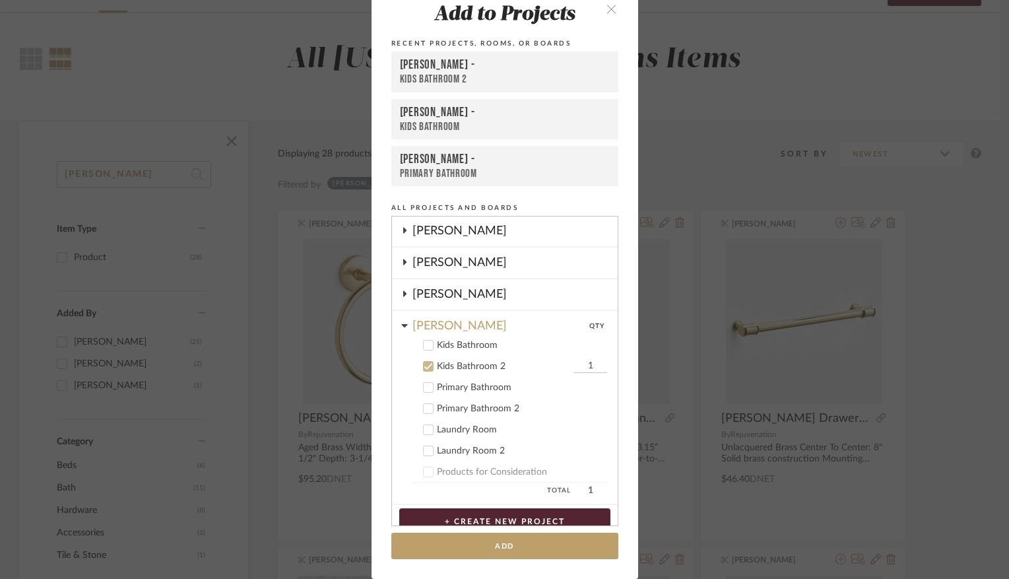
scroll to position [503, 0]
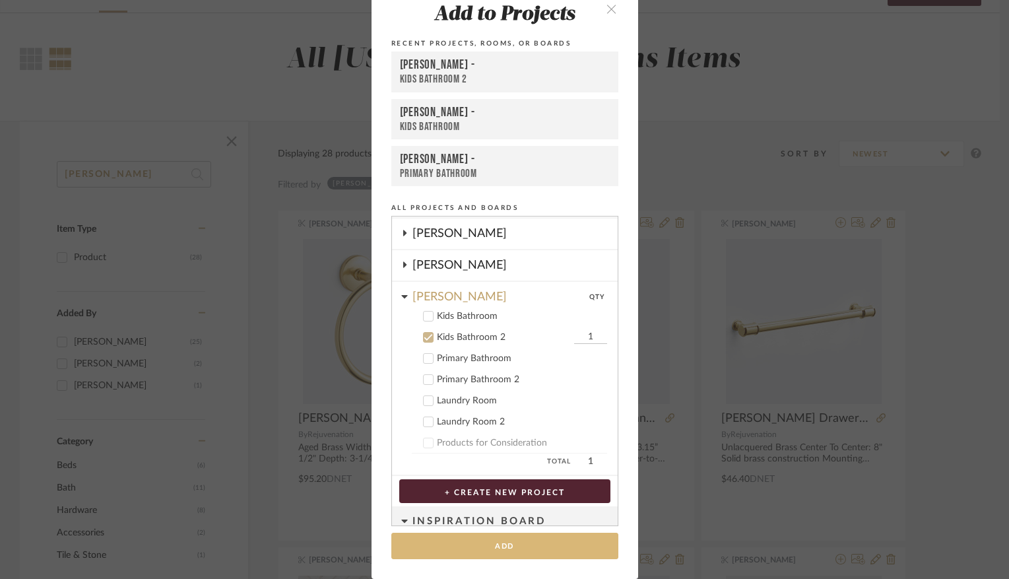
click at [496, 544] on button "Add" at bounding box center [504, 545] width 227 height 27
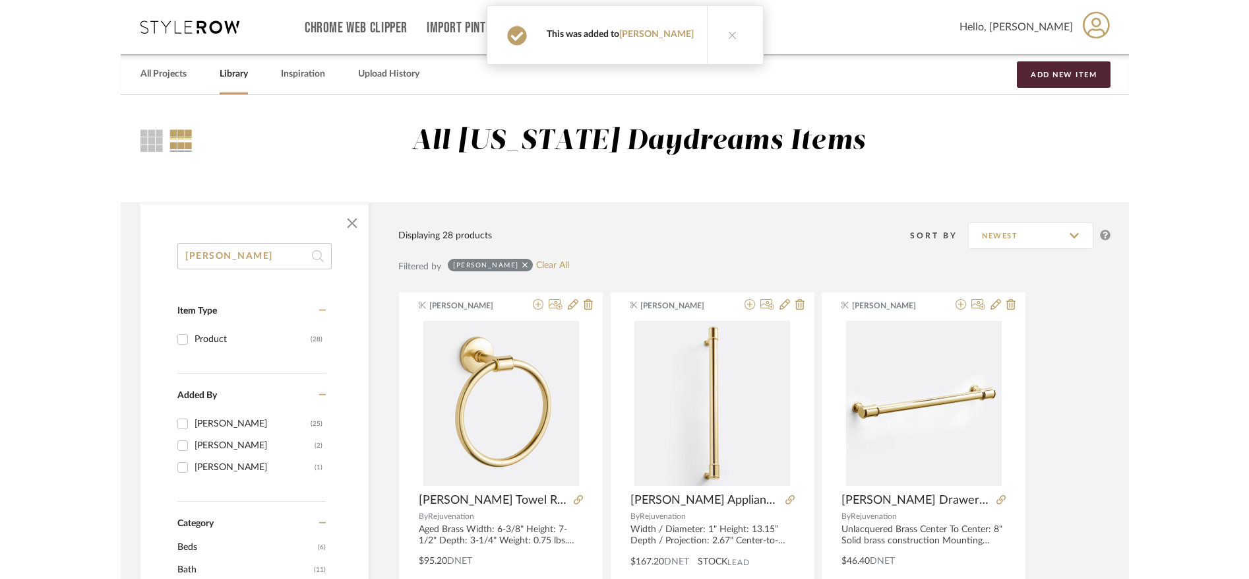
scroll to position [82, 0]
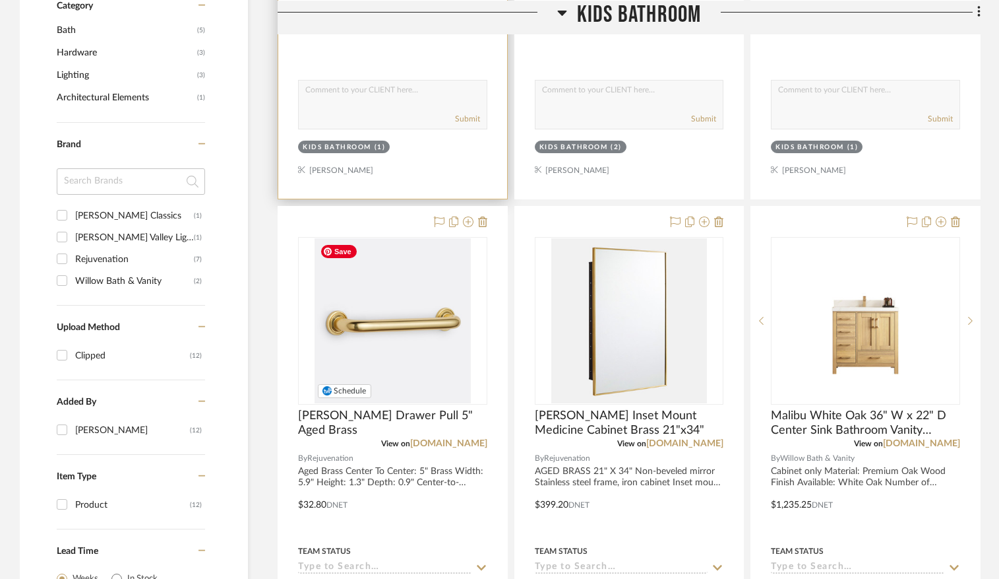
scroll to position [752, 0]
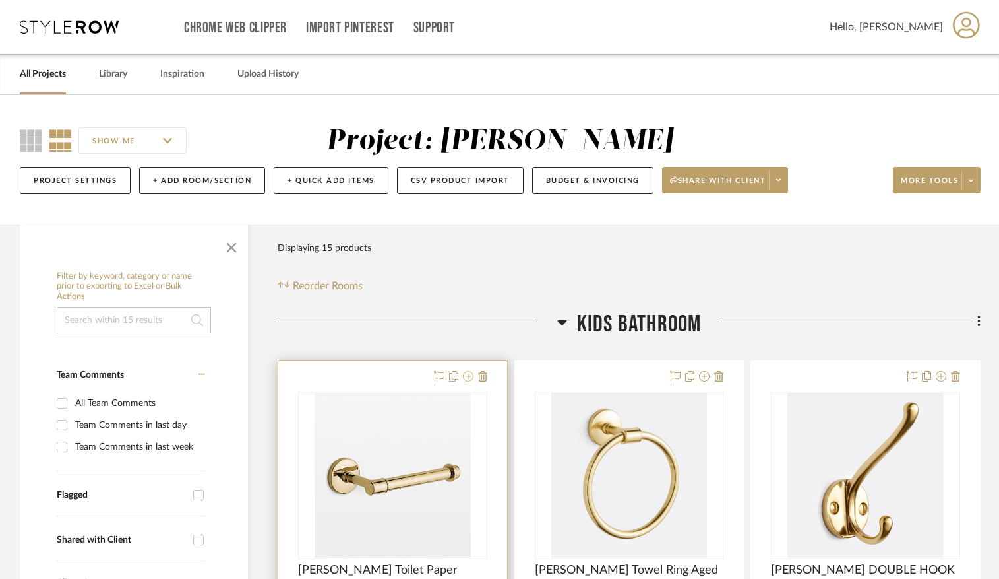
click at [469, 379] on icon at bounding box center [468, 376] width 11 height 11
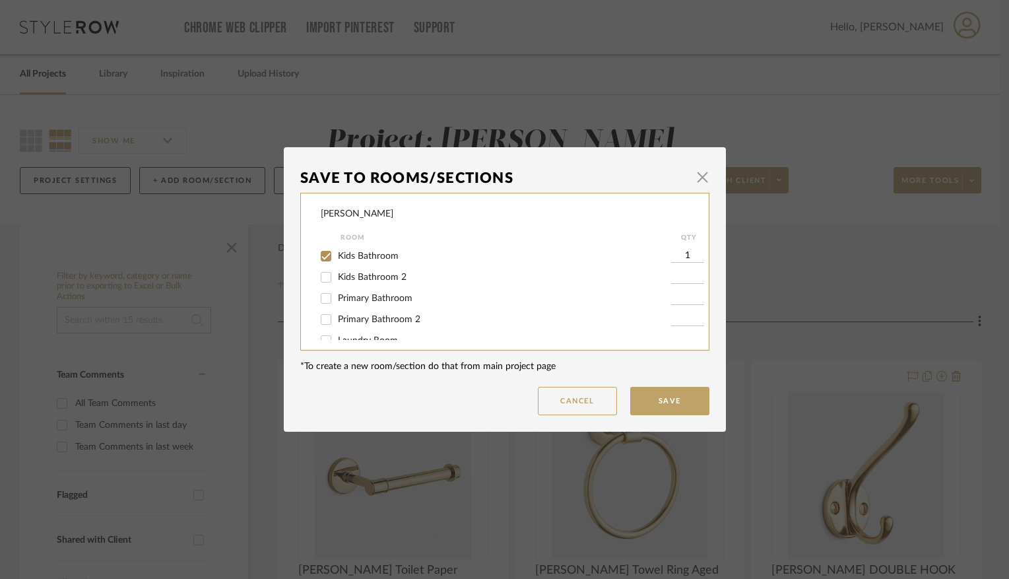
click at [342, 272] on span "Kids Bathroom 2" at bounding box center [372, 276] width 69 height 9
click at [336, 272] on input "Kids Bathroom 2" at bounding box center [325, 277] width 21 height 21
checkbox input "true"
type input "1"
click at [650, 402] on button "Save" at bounding box center [669, 401] width 79 height 28
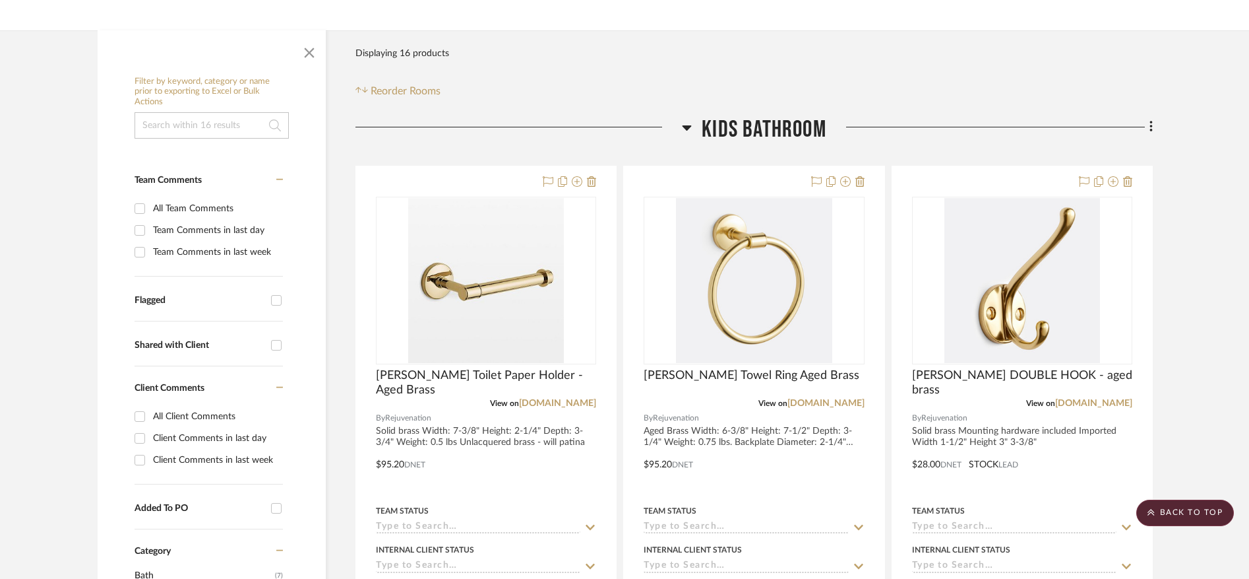
scroll to position [110, 0]
